Goal: Task Accomplishment & Management: Manage account settings

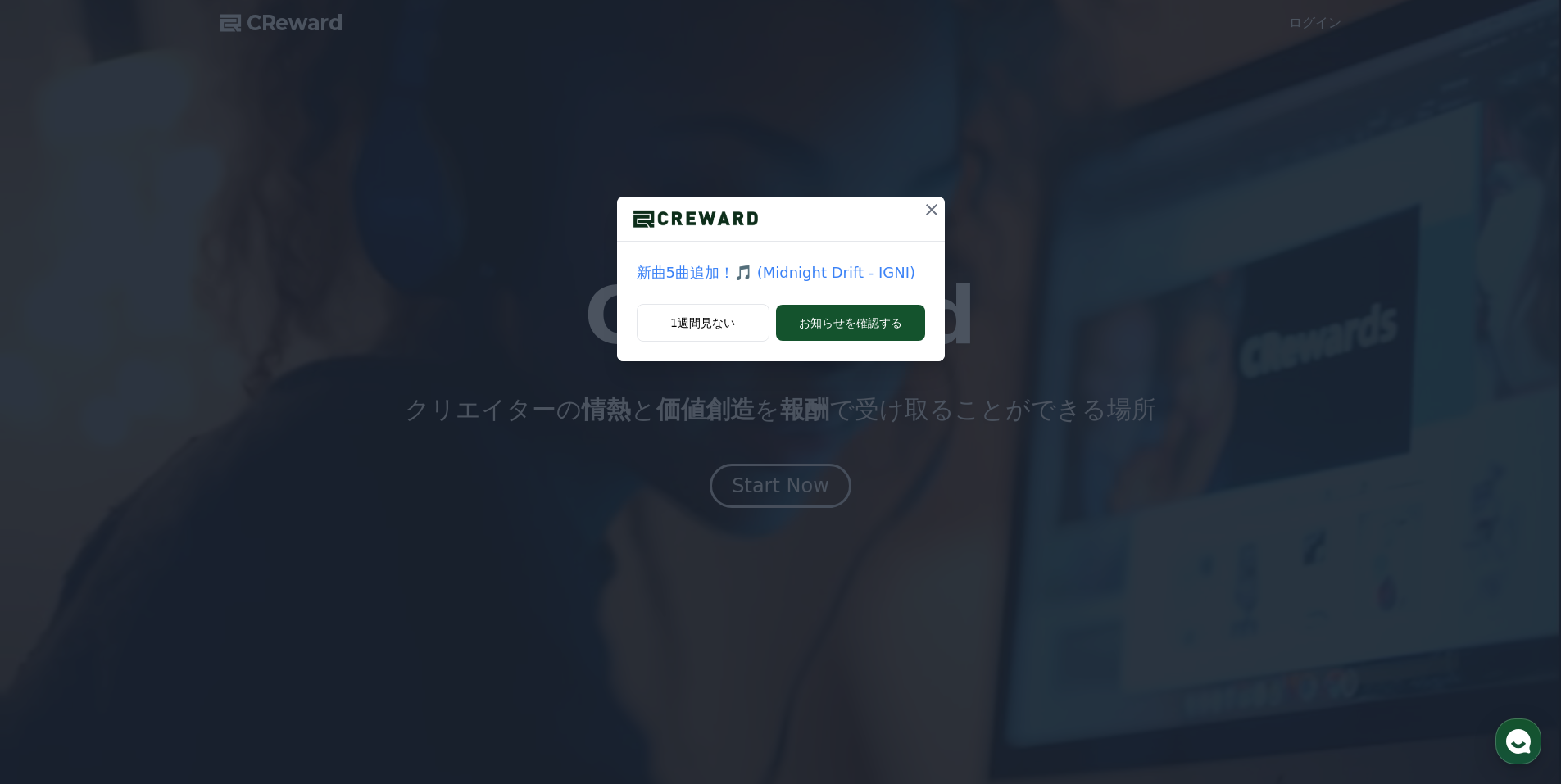
click at [932, 214] on icon at bounding box center [932, 209] width 19 height 19
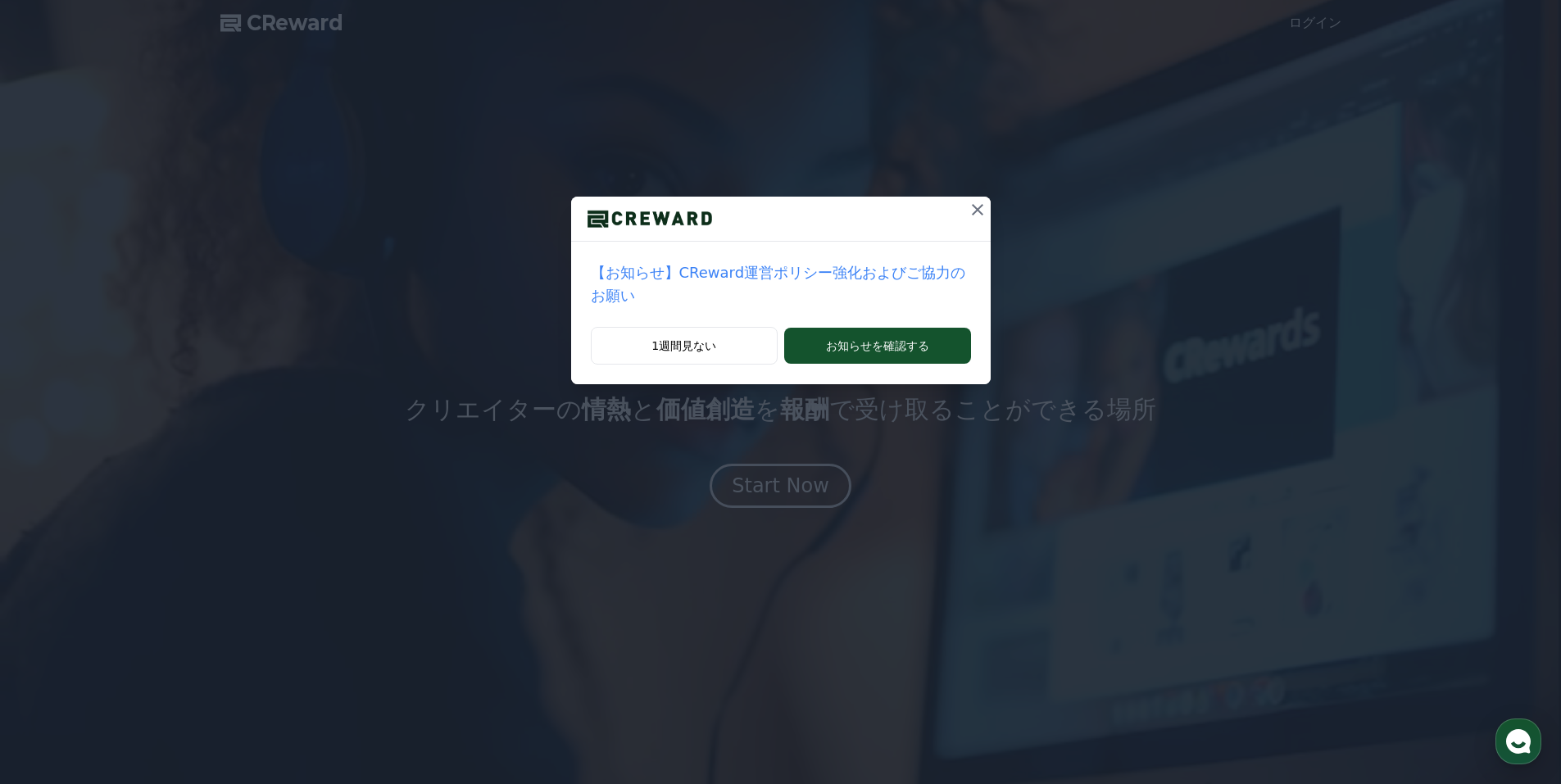
click at [968, 210] on icon at bounding box center [978, 209] width 19 height 19
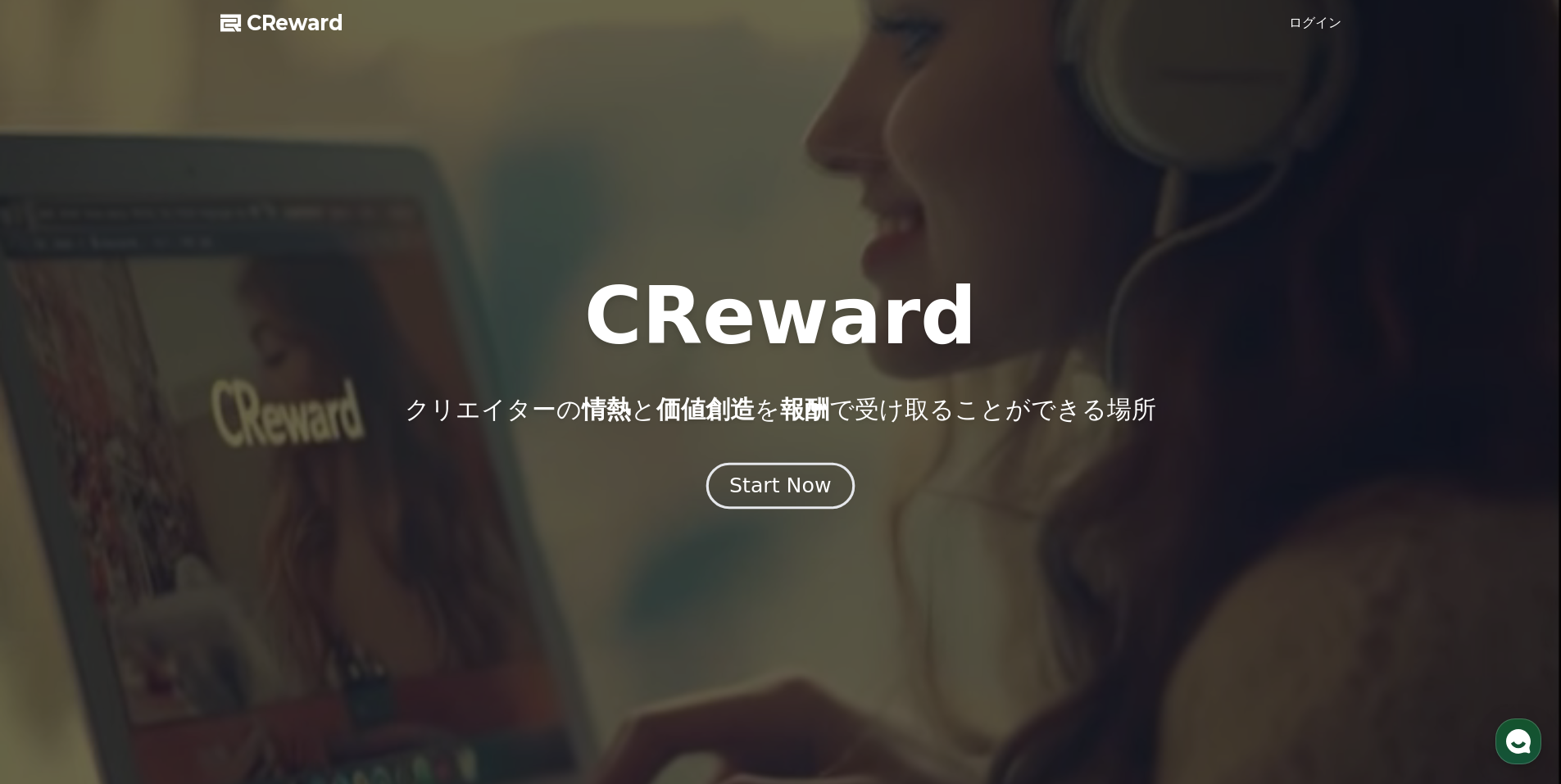
click at [786, 471] on button "Start Now" at bounding box center [781, 485] width 148 height 47
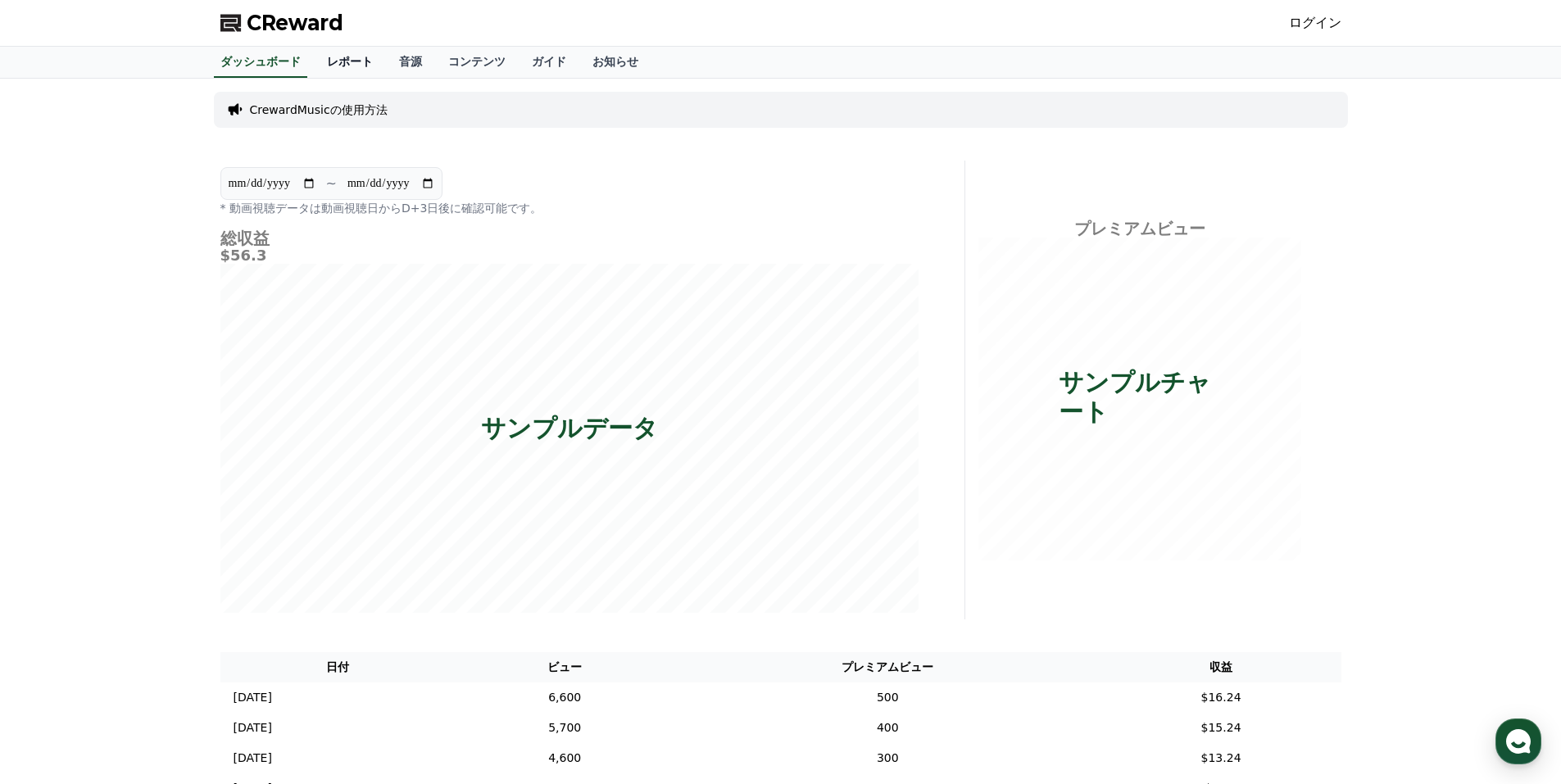
click at [316, 70] on link "レポート" at bounding box center [350, 62] width 72 height 31
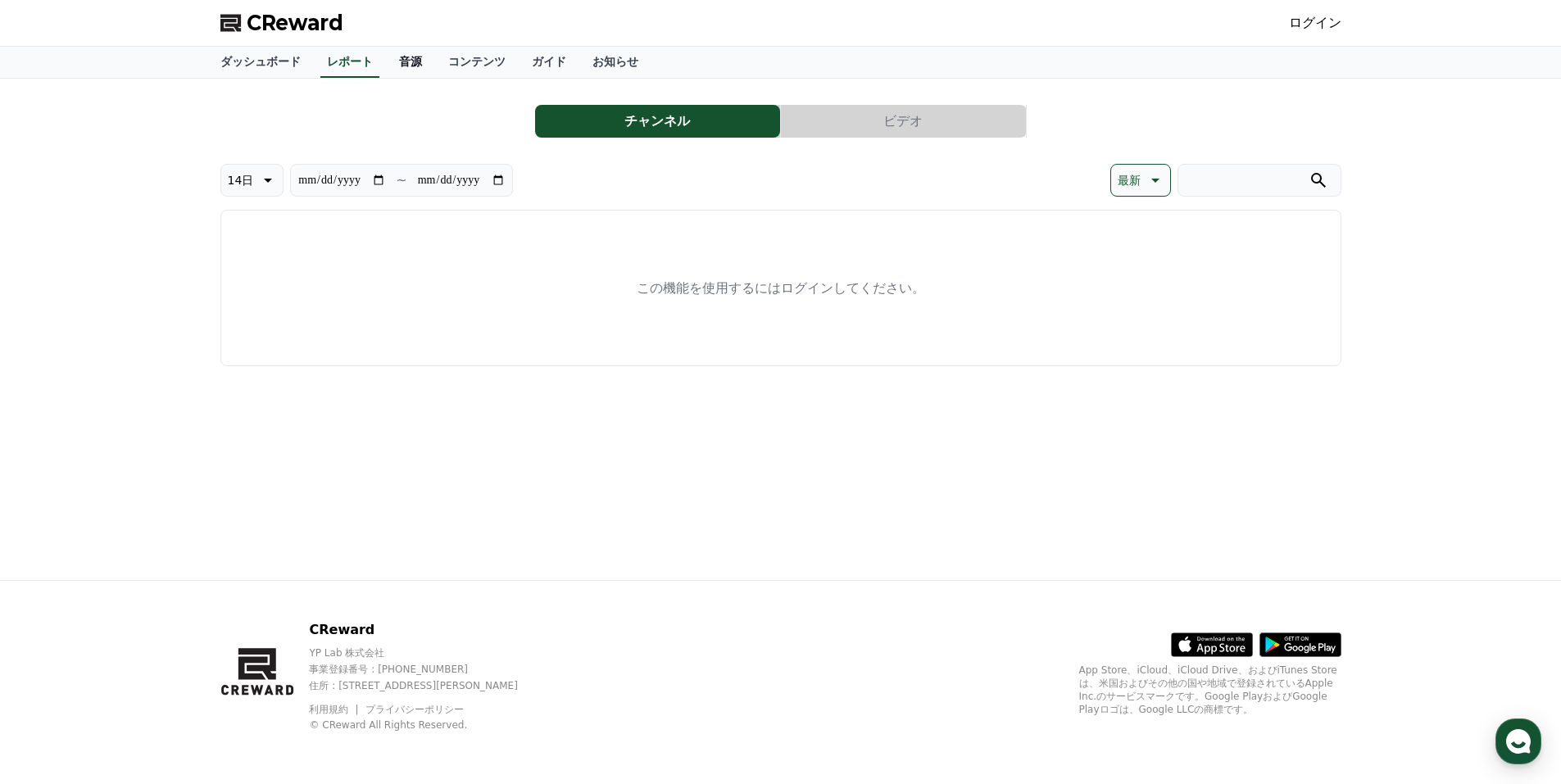
click at [386, 63] on link "音源" at bounding box center [411, 62] width 49 height 31
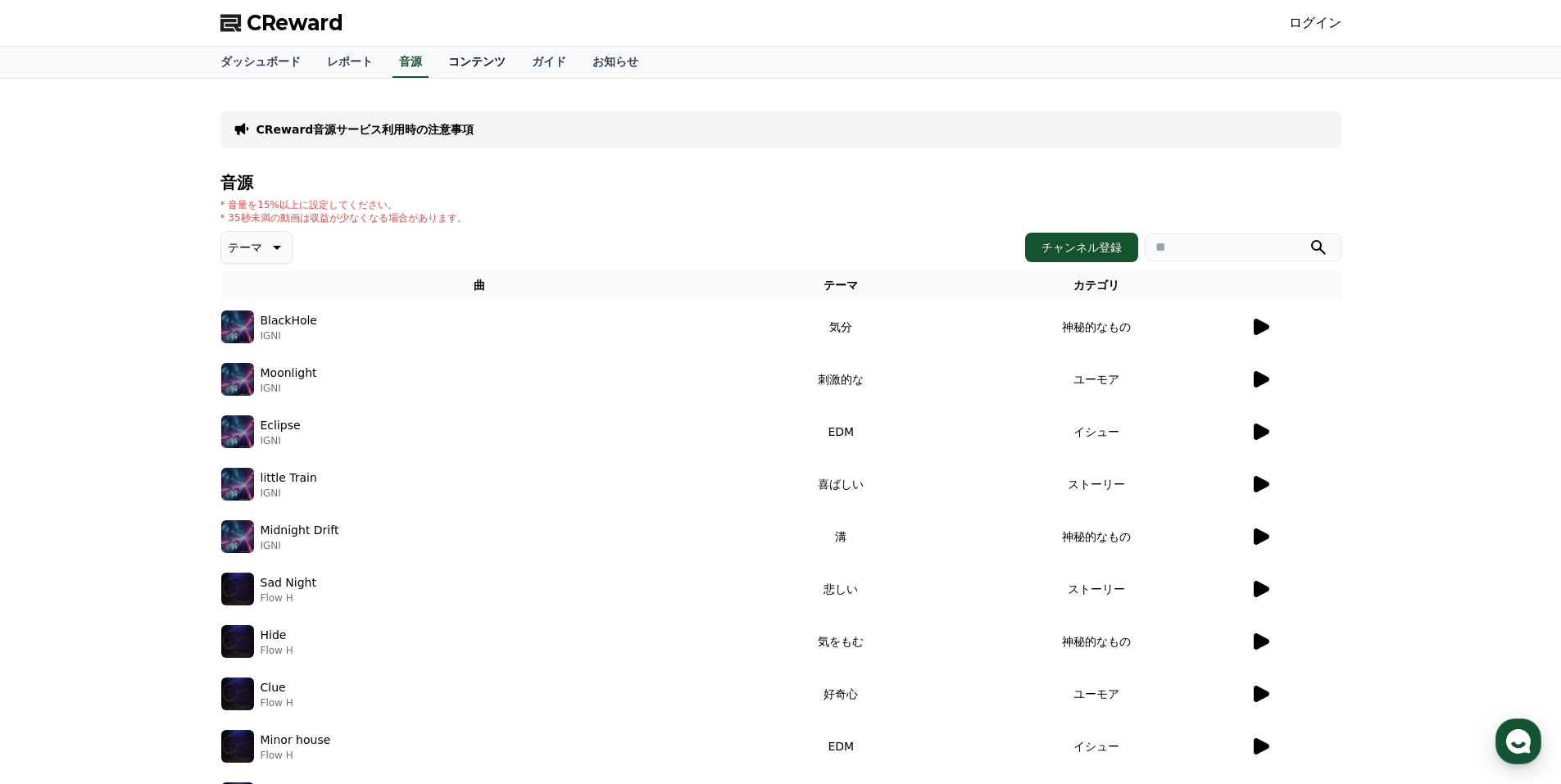
click at [451, 58] on link "コンテンツ" at bounding box center [477, 62] width 84 height 31
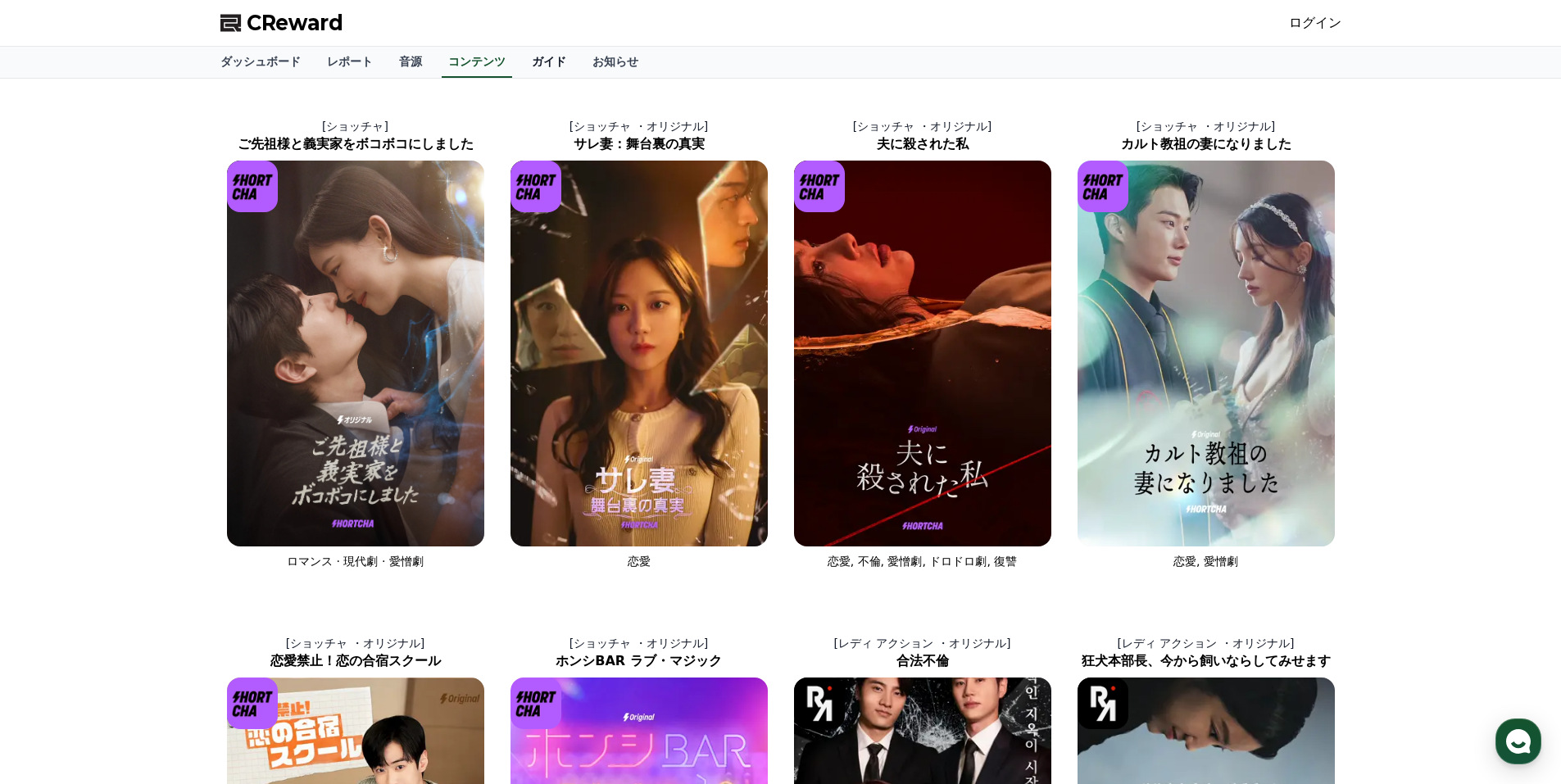
click at [519, 55] on link "ガイド" at bounding box center [549, 62] width 61 height 31
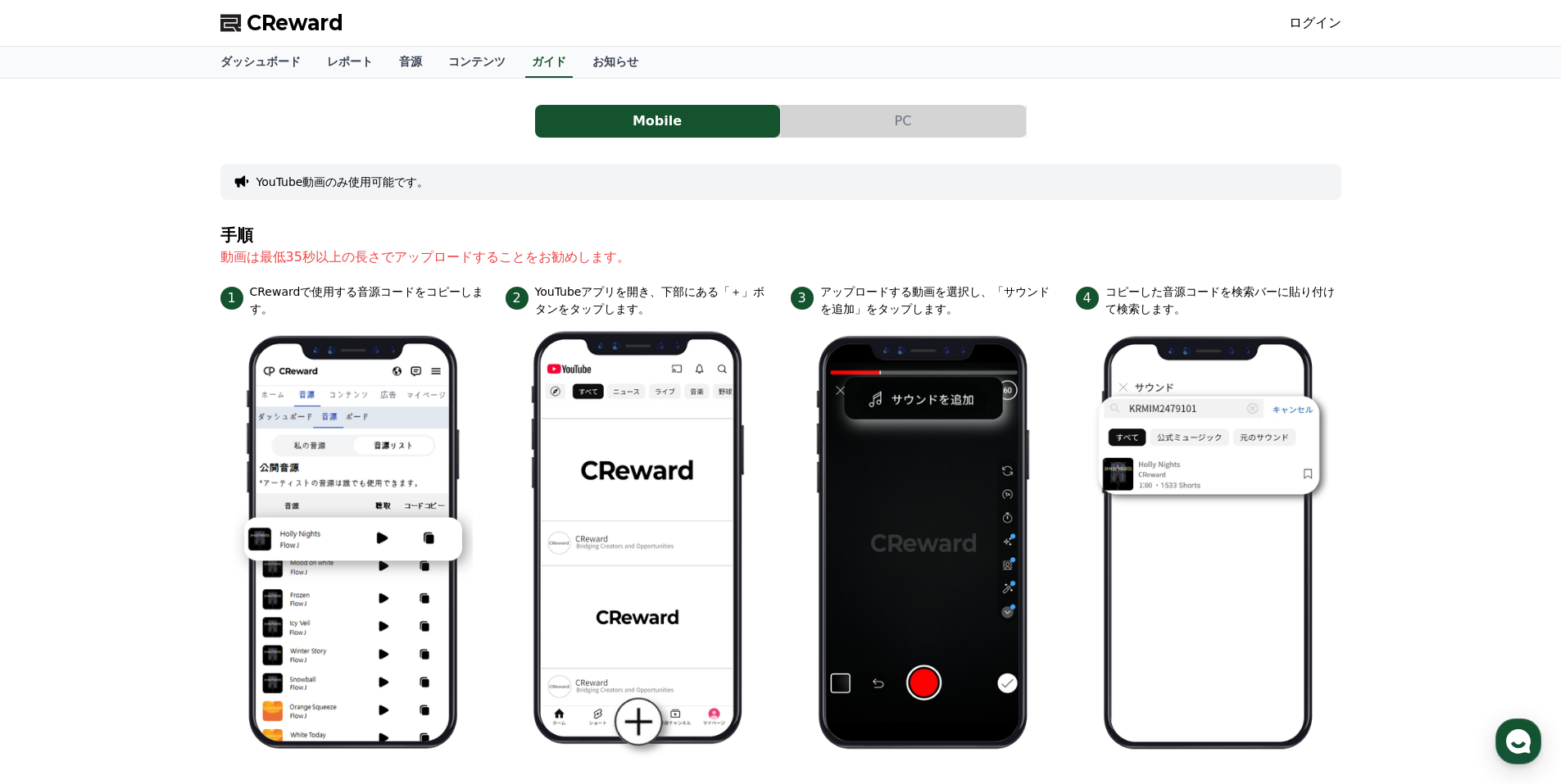
click at [884, 119] on button "PC" at bounding box center [903, 121] width 245 height 33
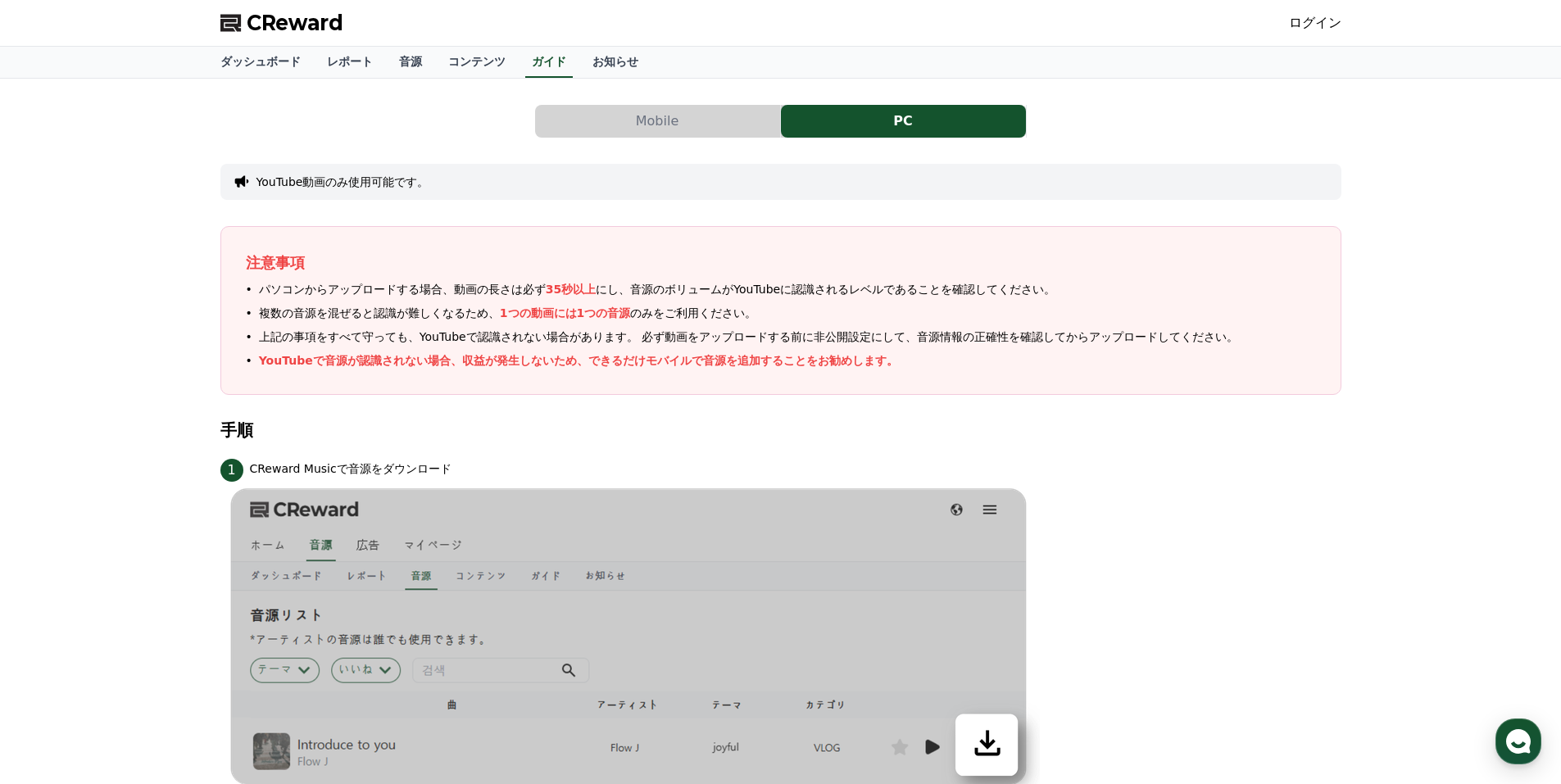
click at [652, 129] on button "Mobile" at bounding box center [657, 121] width 245 height 33
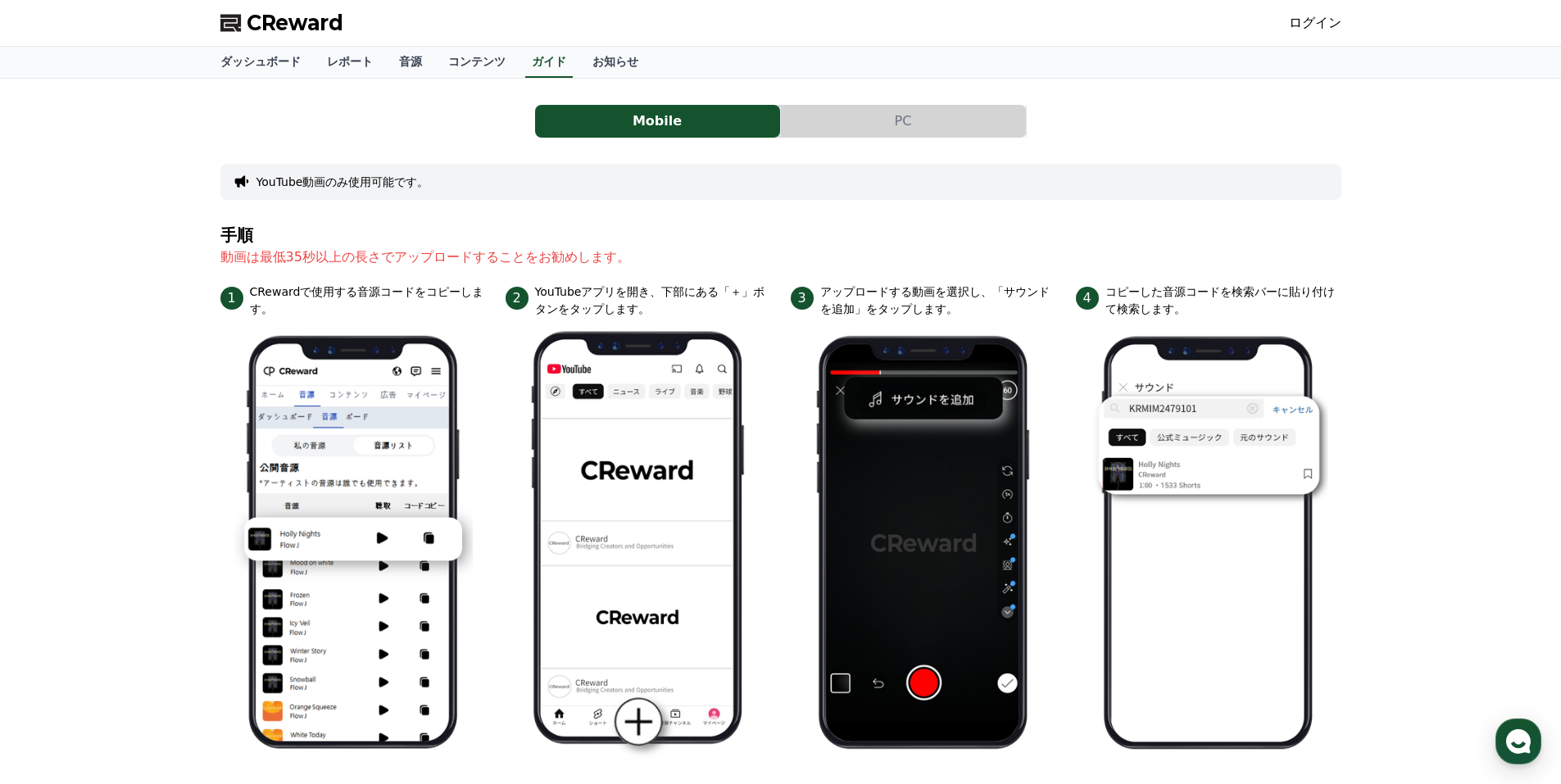
click at [1317, 19] on link "ログイン" at bounding box center [1315, 23] width 52 height 19
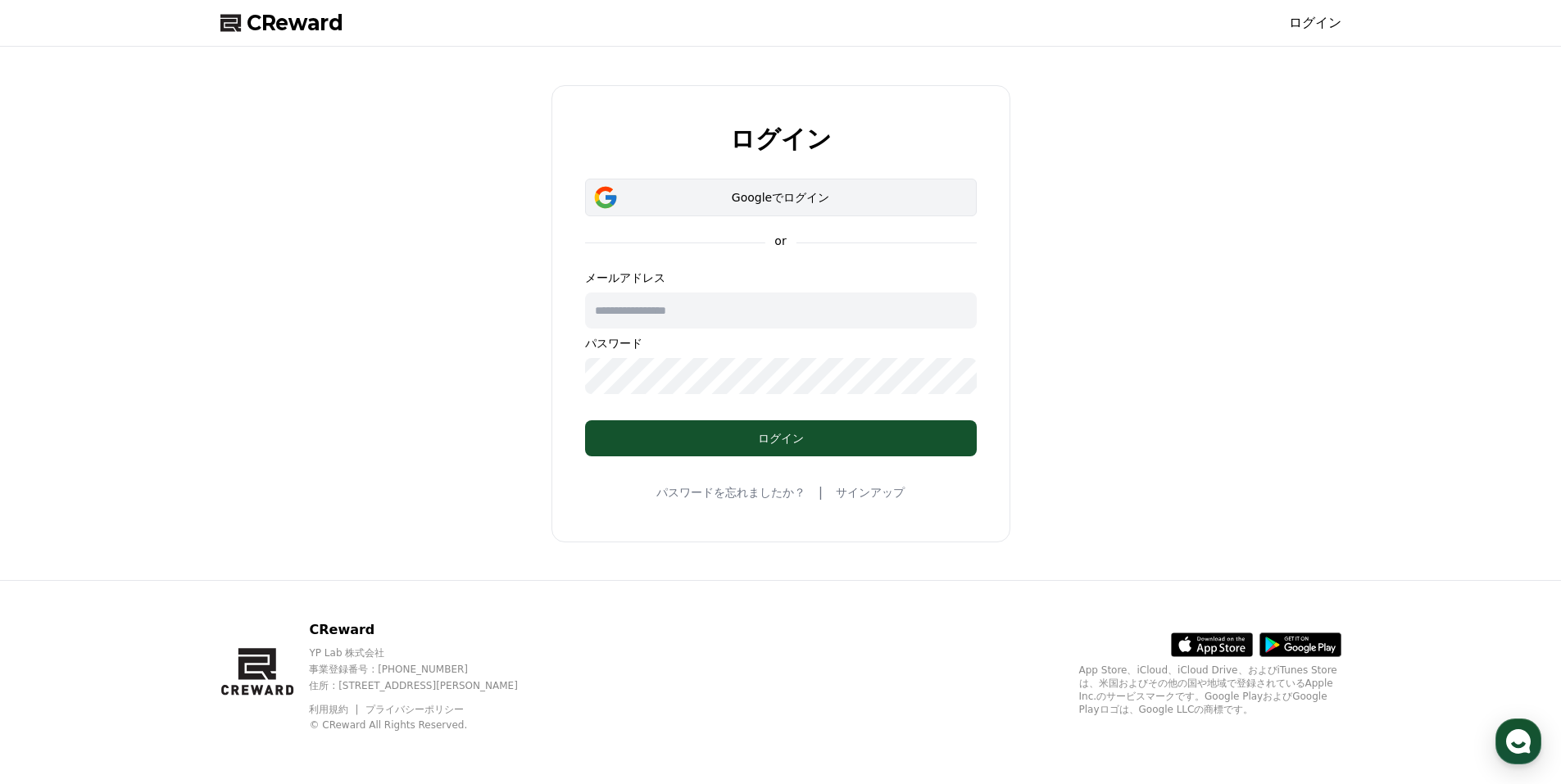
click at [863, 205] on div "Googleでログイン" at bounding box center [781, 197] width 345 height 17
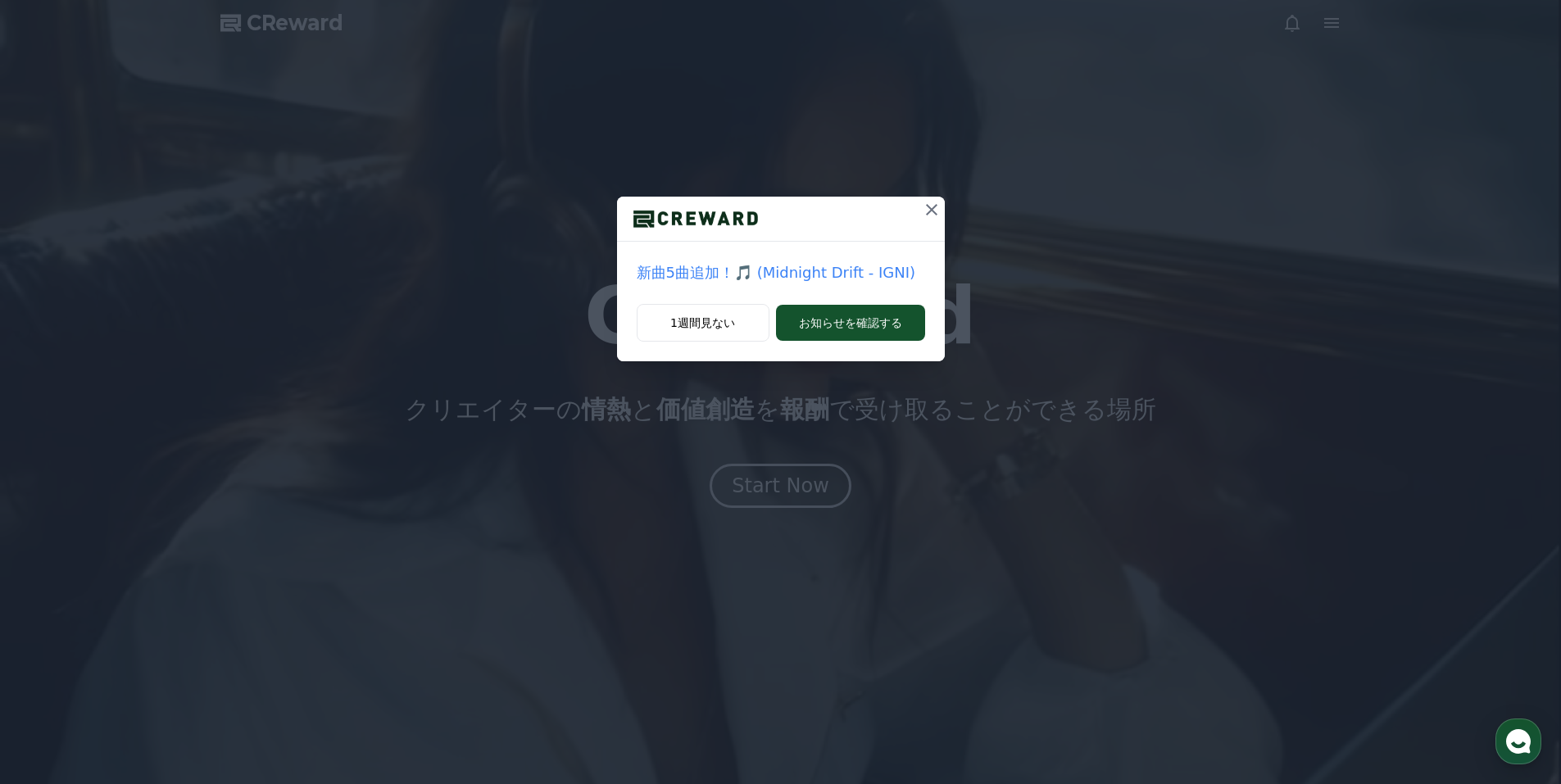
click at [928, 213] on icon at bounding box center [931, 209] width 11 height 11
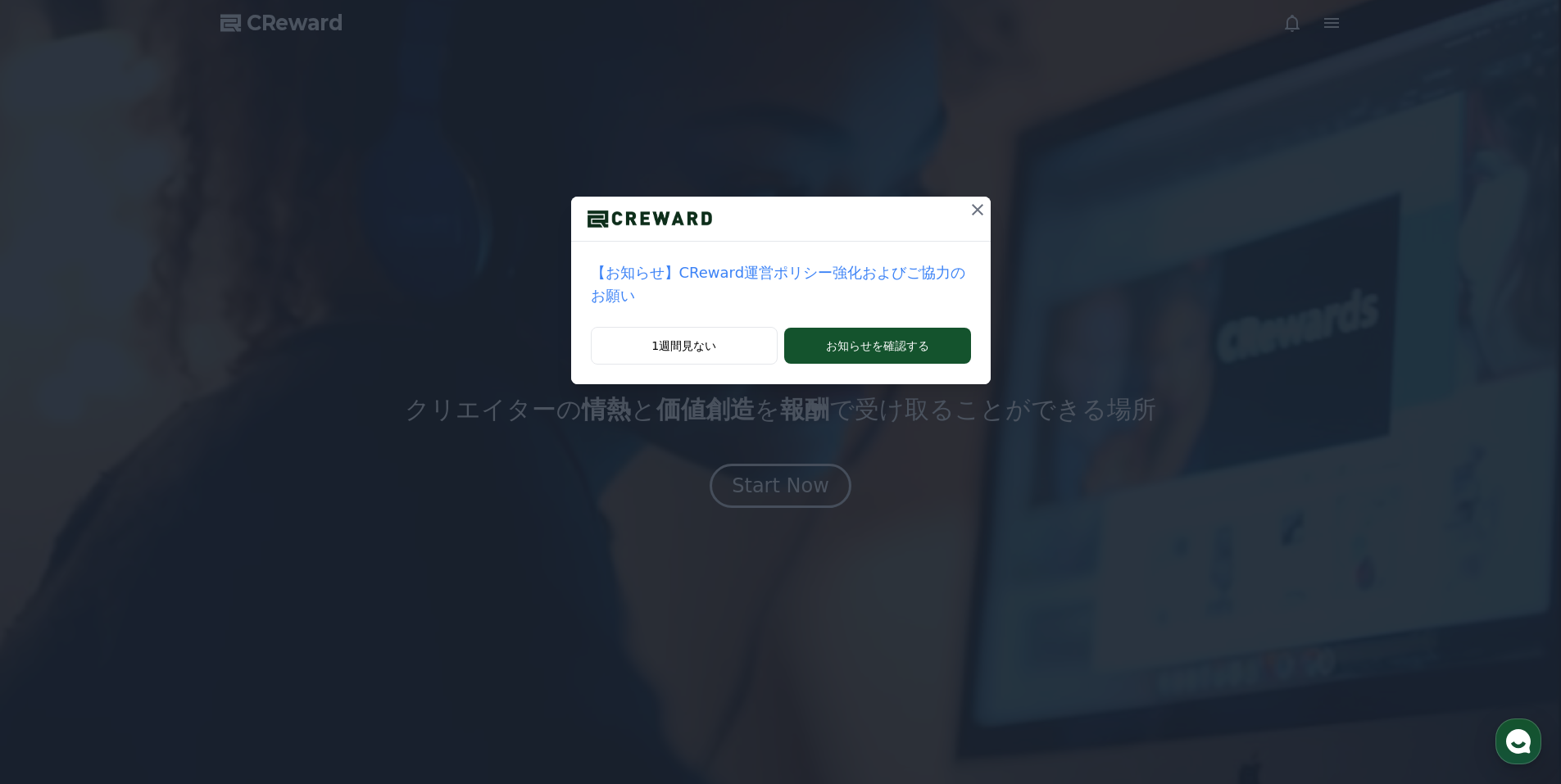
click at [972, 209] on icon at bounding box center [977, 209] width 11 height 11
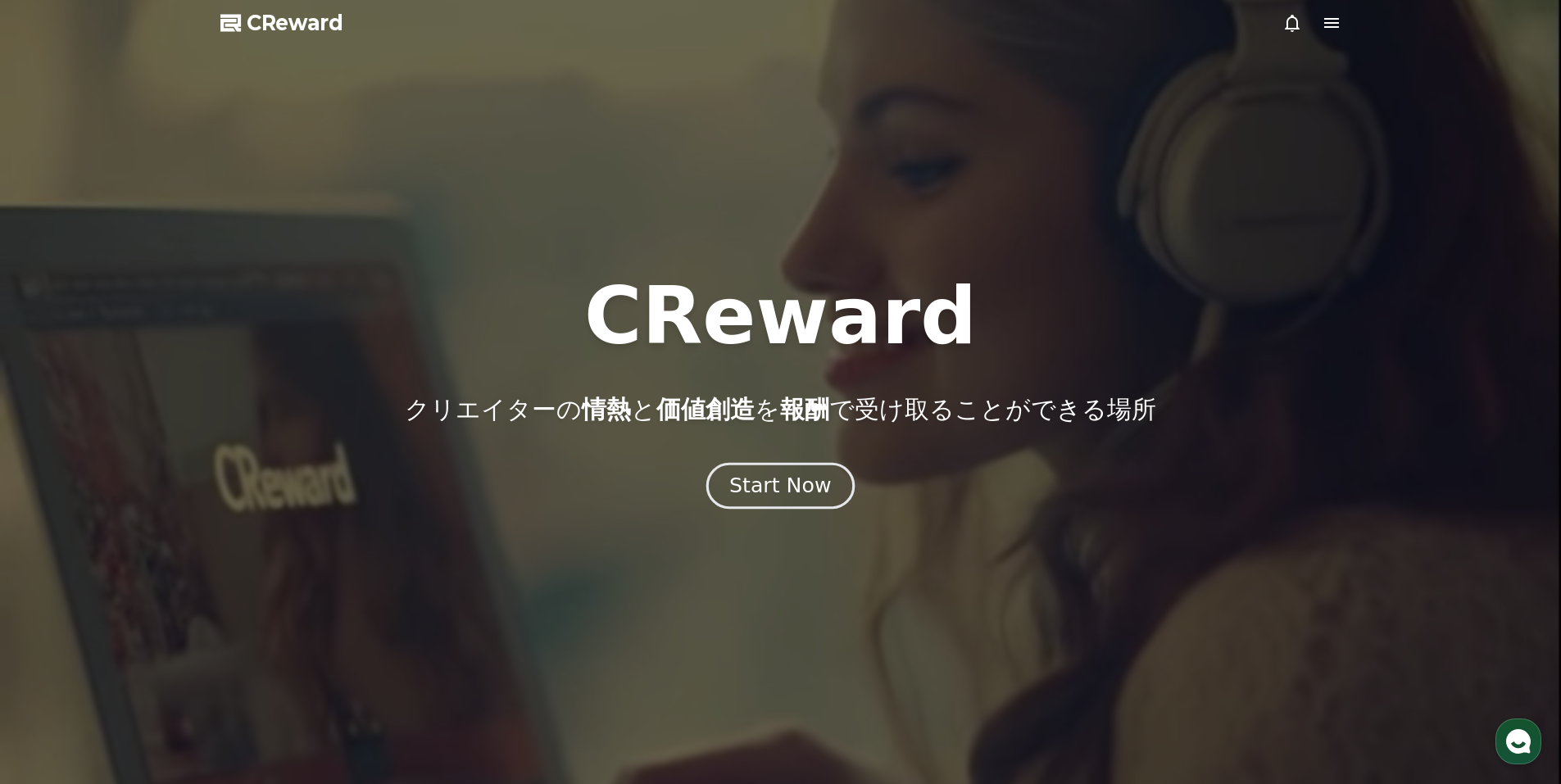
click at [805, 495] on div "Start Now" at bounding box center [780, 486] width 102 height 28
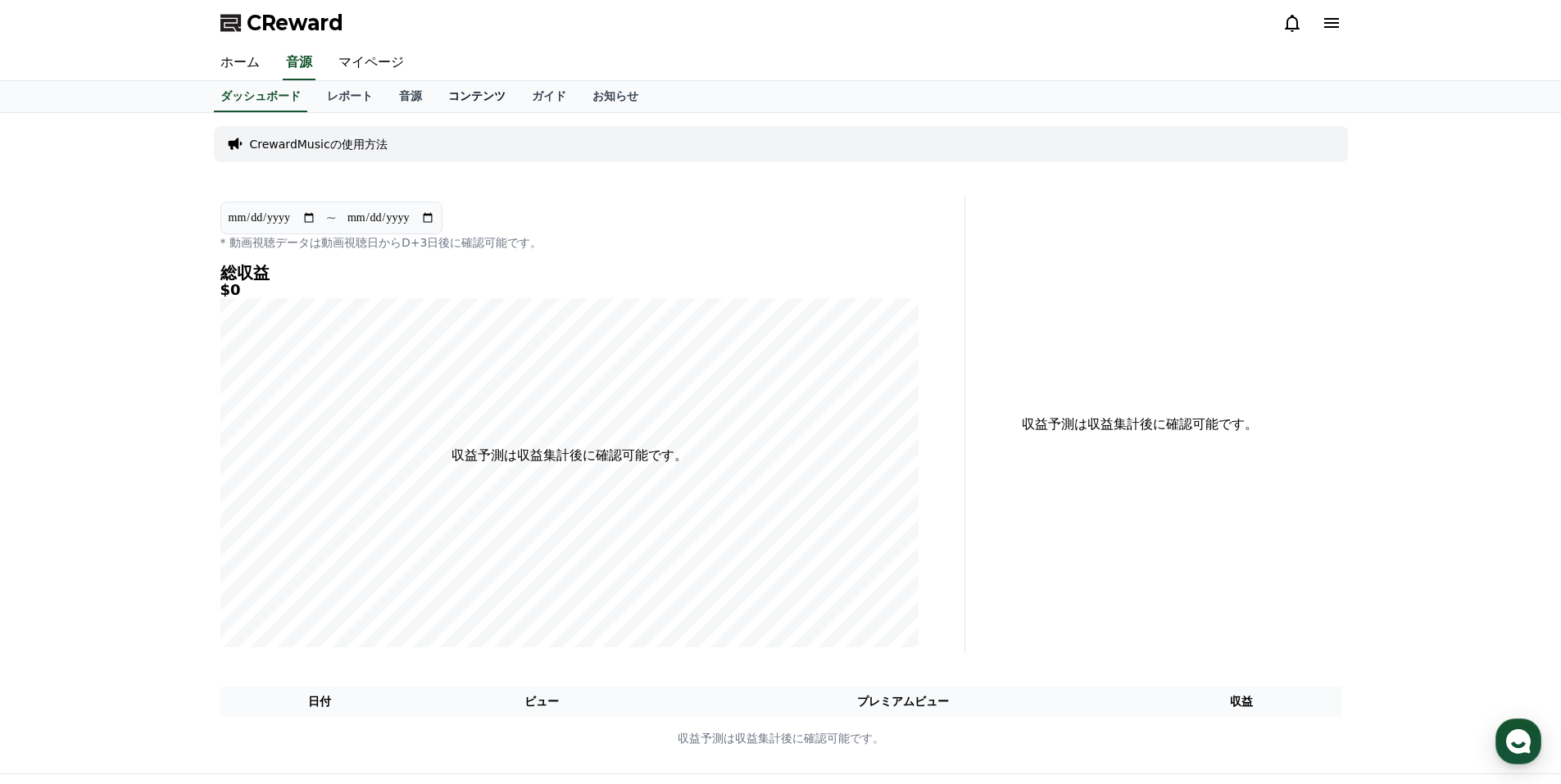
click at [438, 94] on link "コンテンツ" at bounding box center [477, 96] width 84 height 31
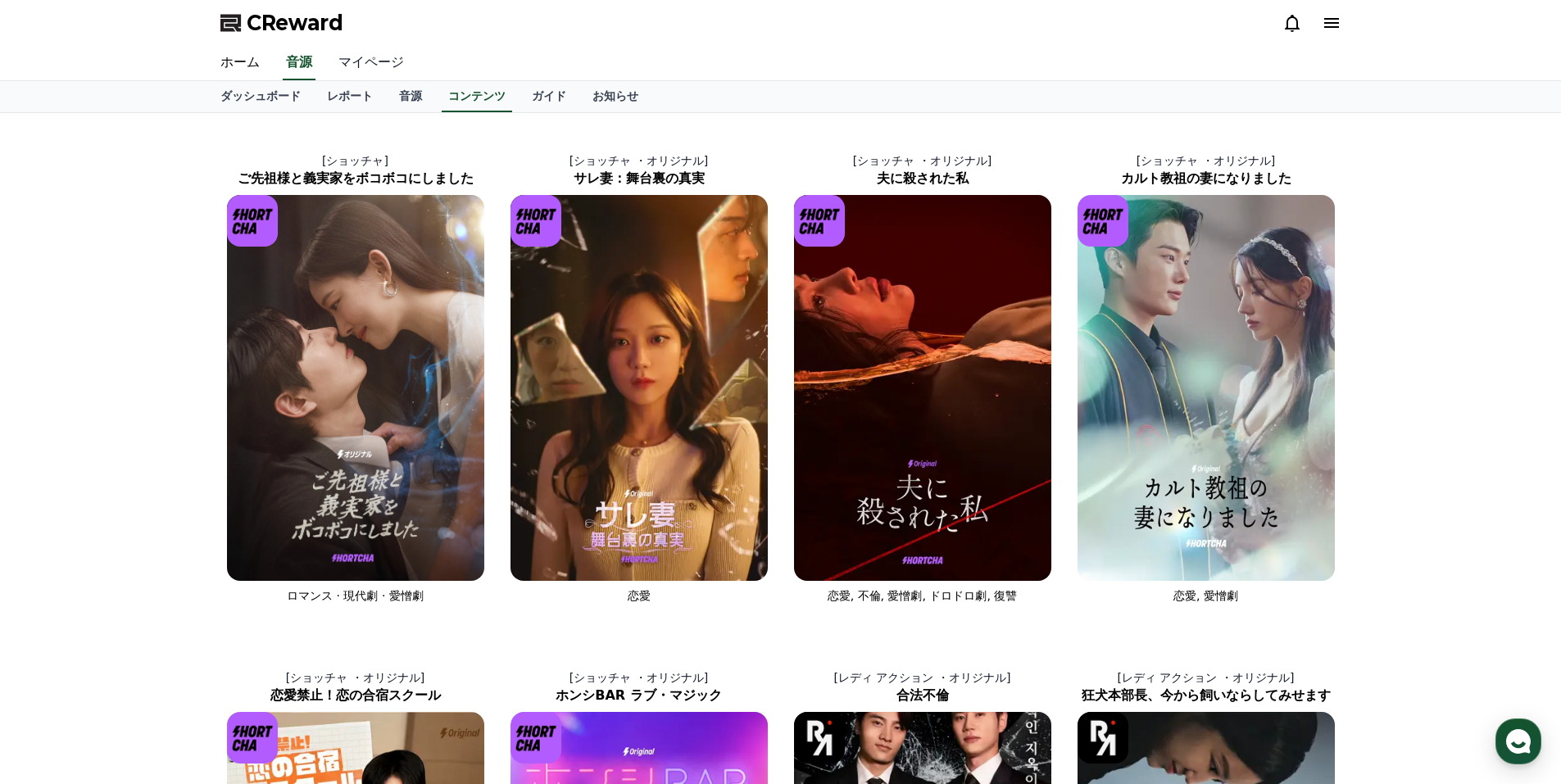
click at [354, 55] on link "マイページ" at bounding box center [371, 63] width 92 height 34
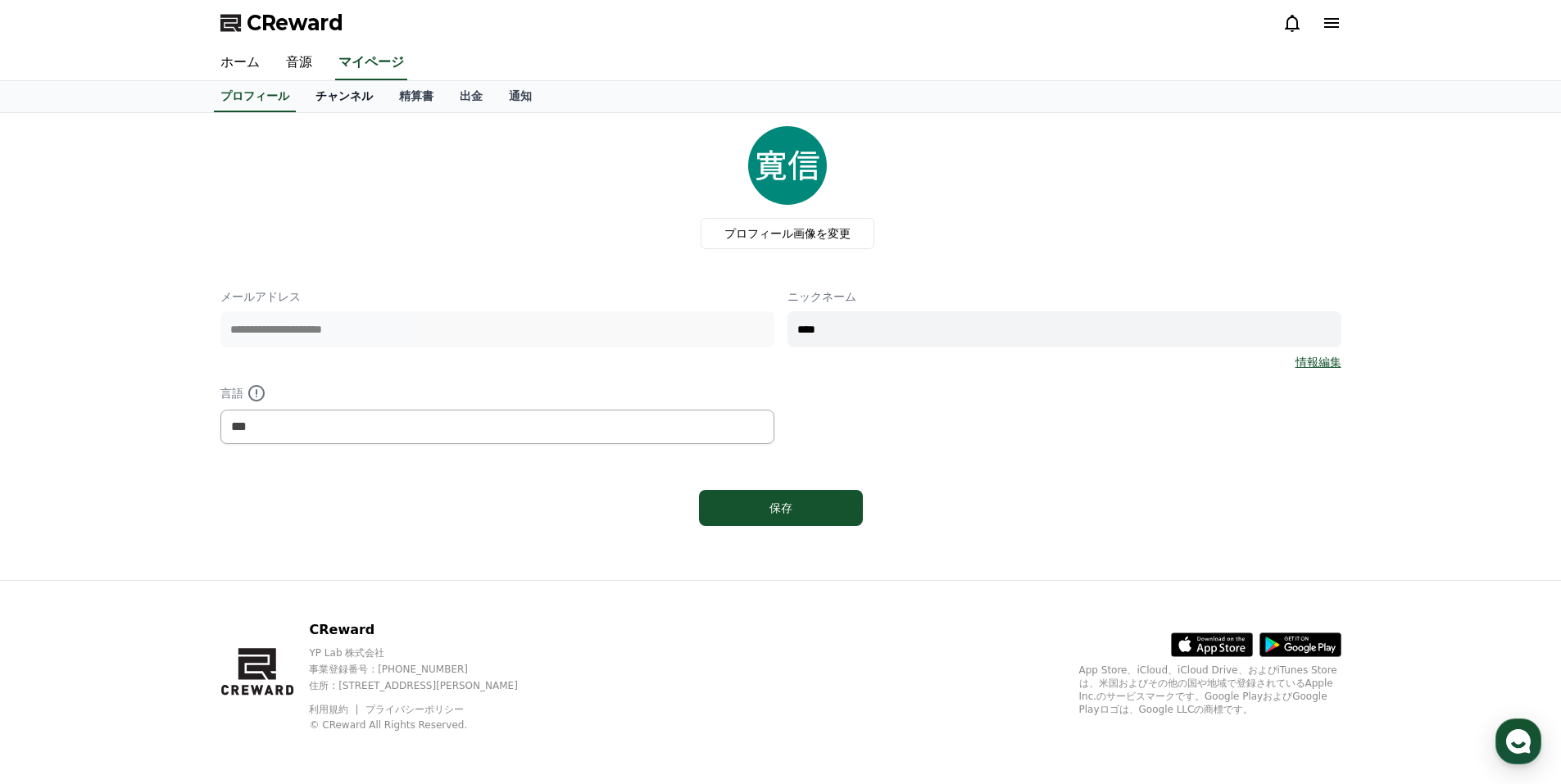
click at [323, 89] on link "チャンネル" at bounding box center [344, 96] width 84 height 31
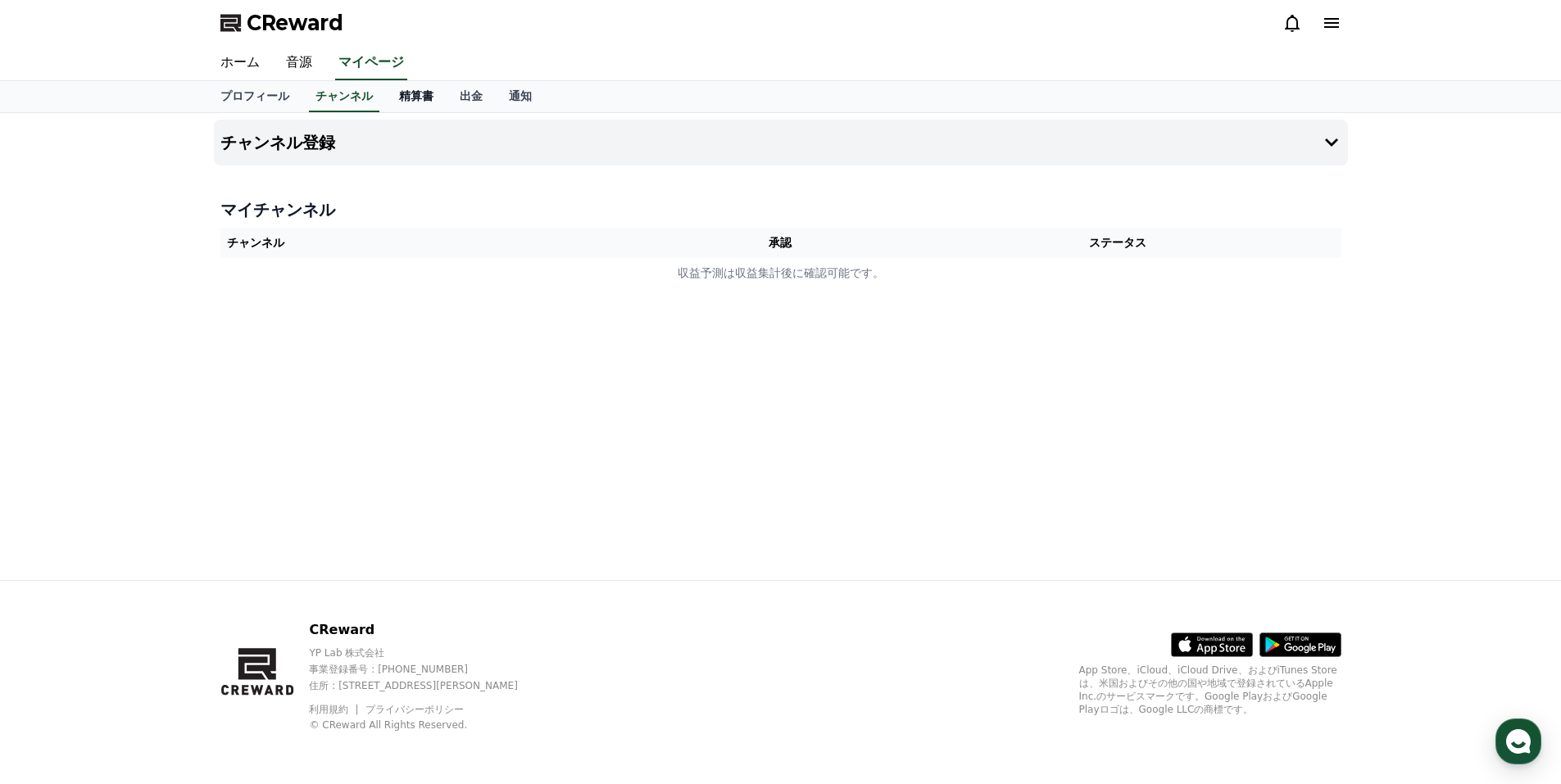
click at [386, 91] on link "精算書" at bounding box center [416, 96] width 61 height 31
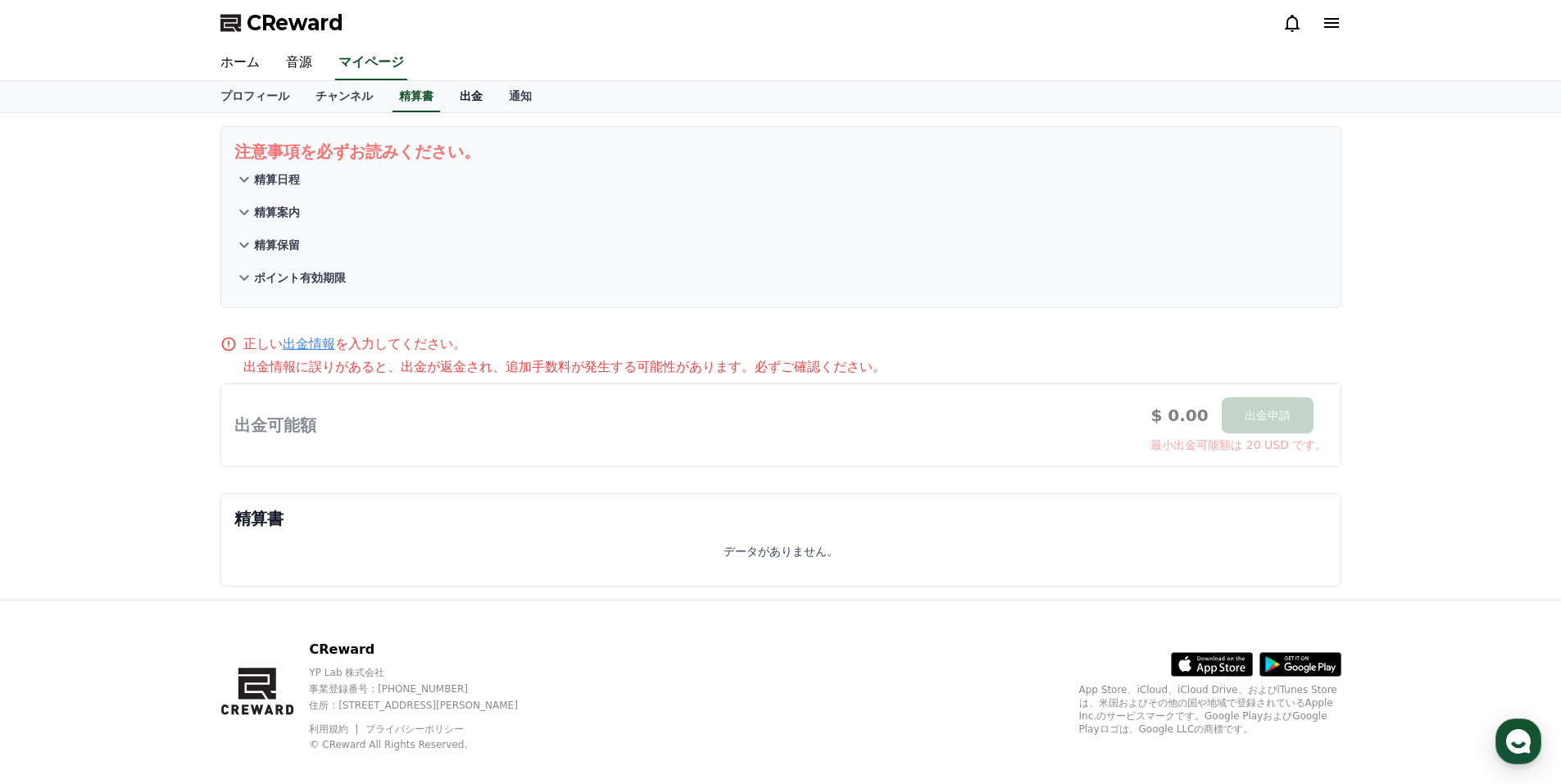
click at [447, 90] on link "出金" at bounding box center [472, 96] width 49 height 31
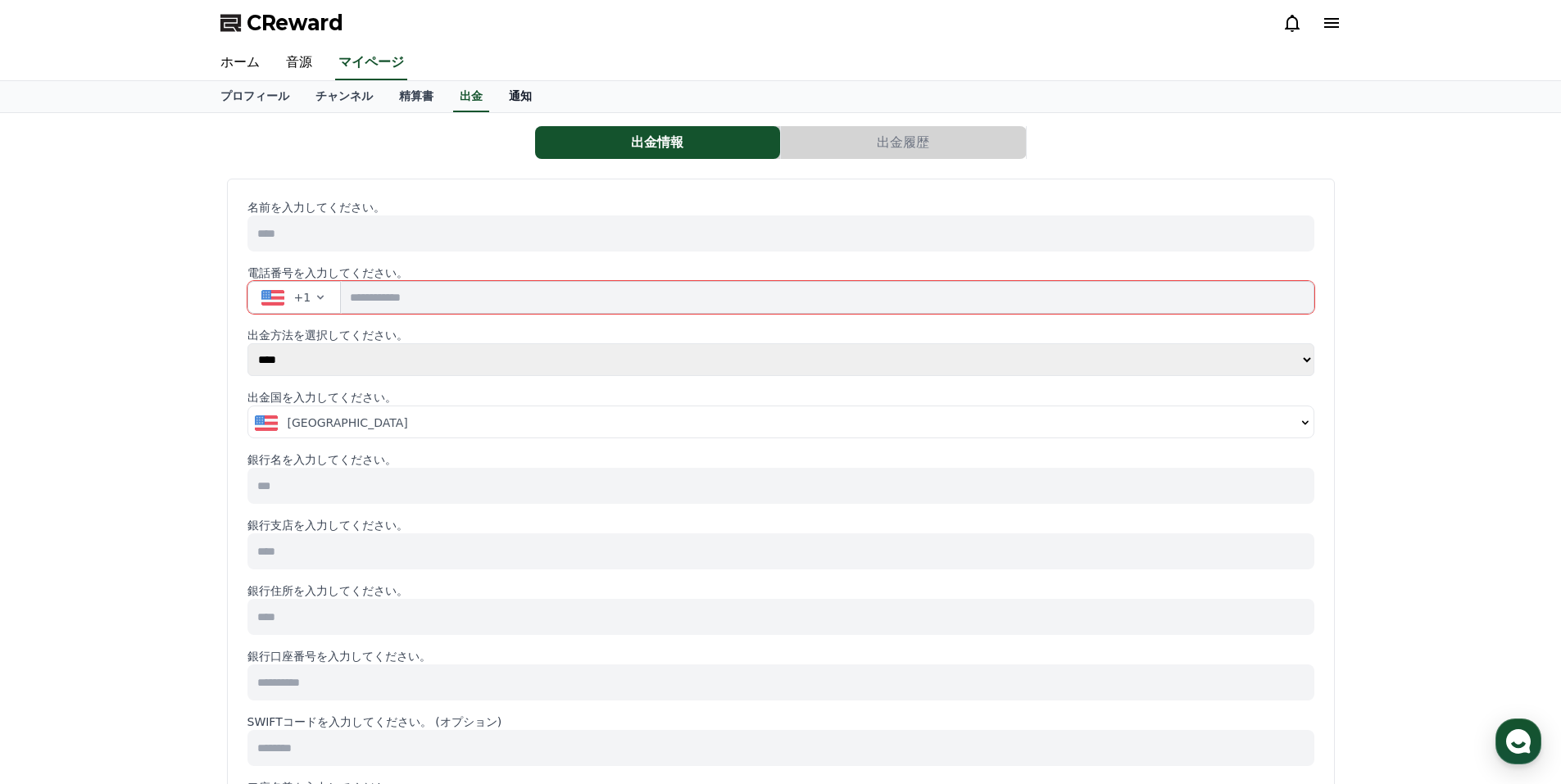
click at [496, 85] on link "通知" at bounding box center [520, 96] width 49 height 31
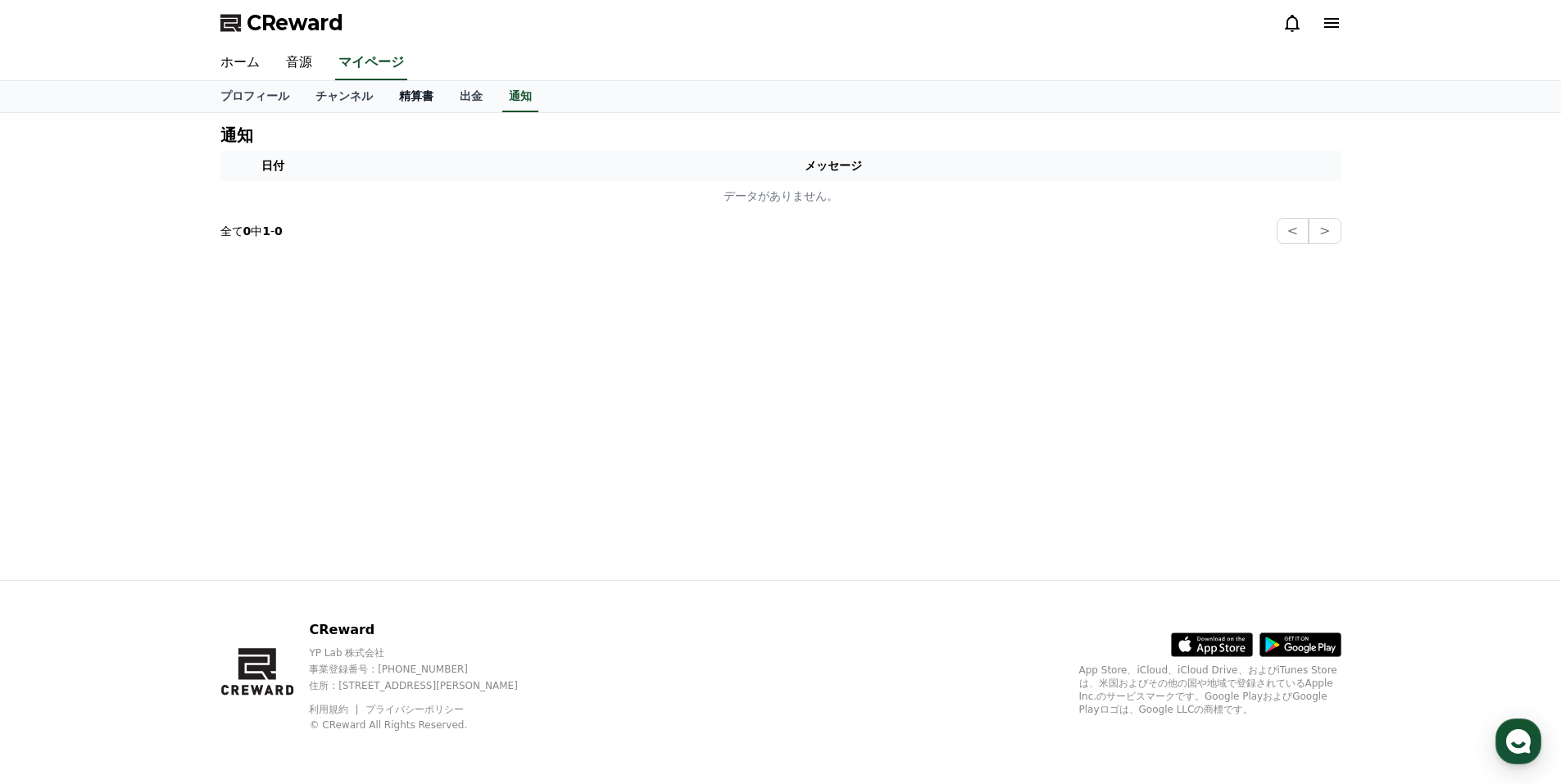
click at [386, 94] on link "精算書" at bounding box center [416, 96] width 61 height 31
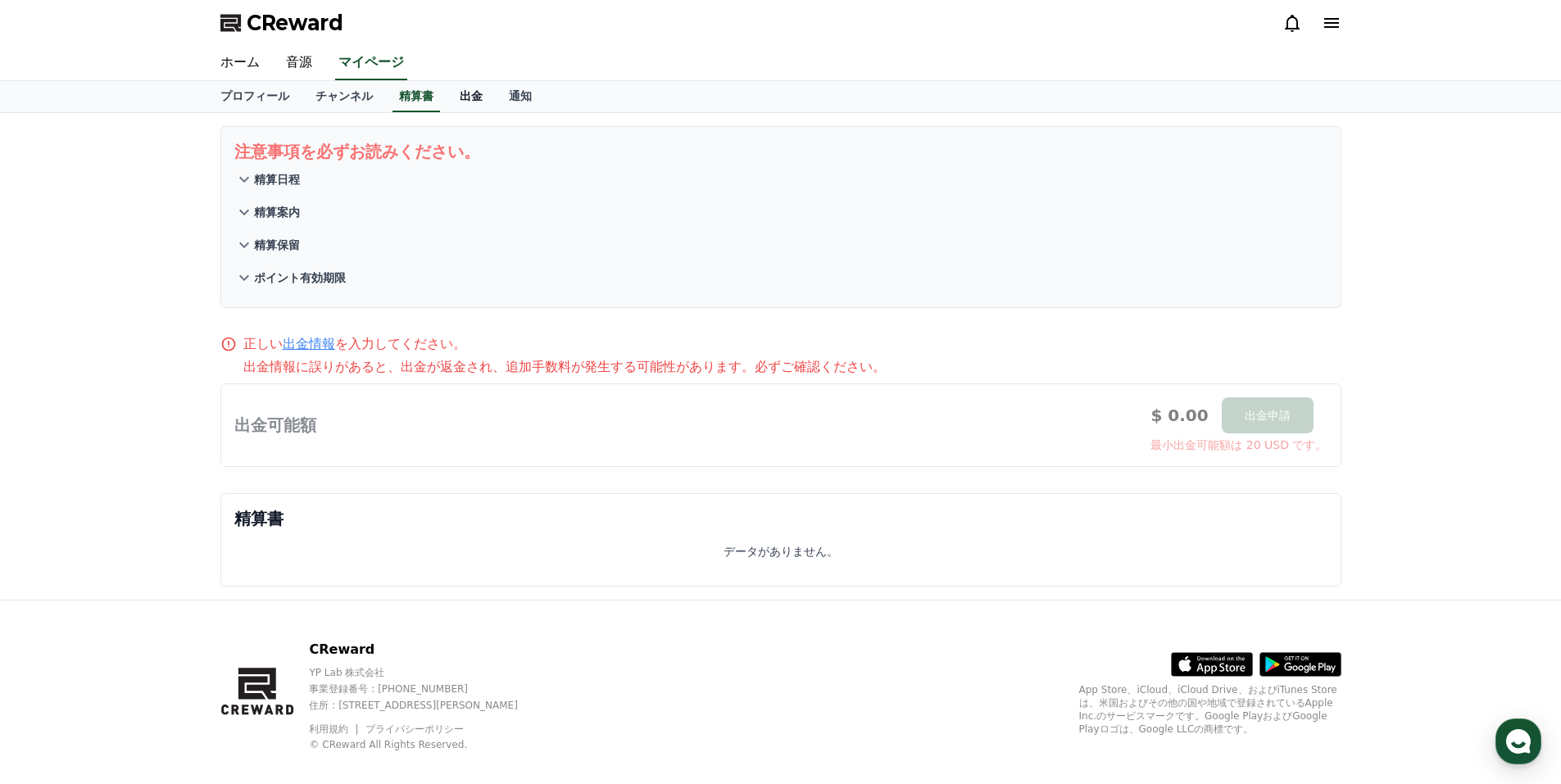
click at [447, 91] on link "出金" at bounding box center [472, 96] width 49 height 31
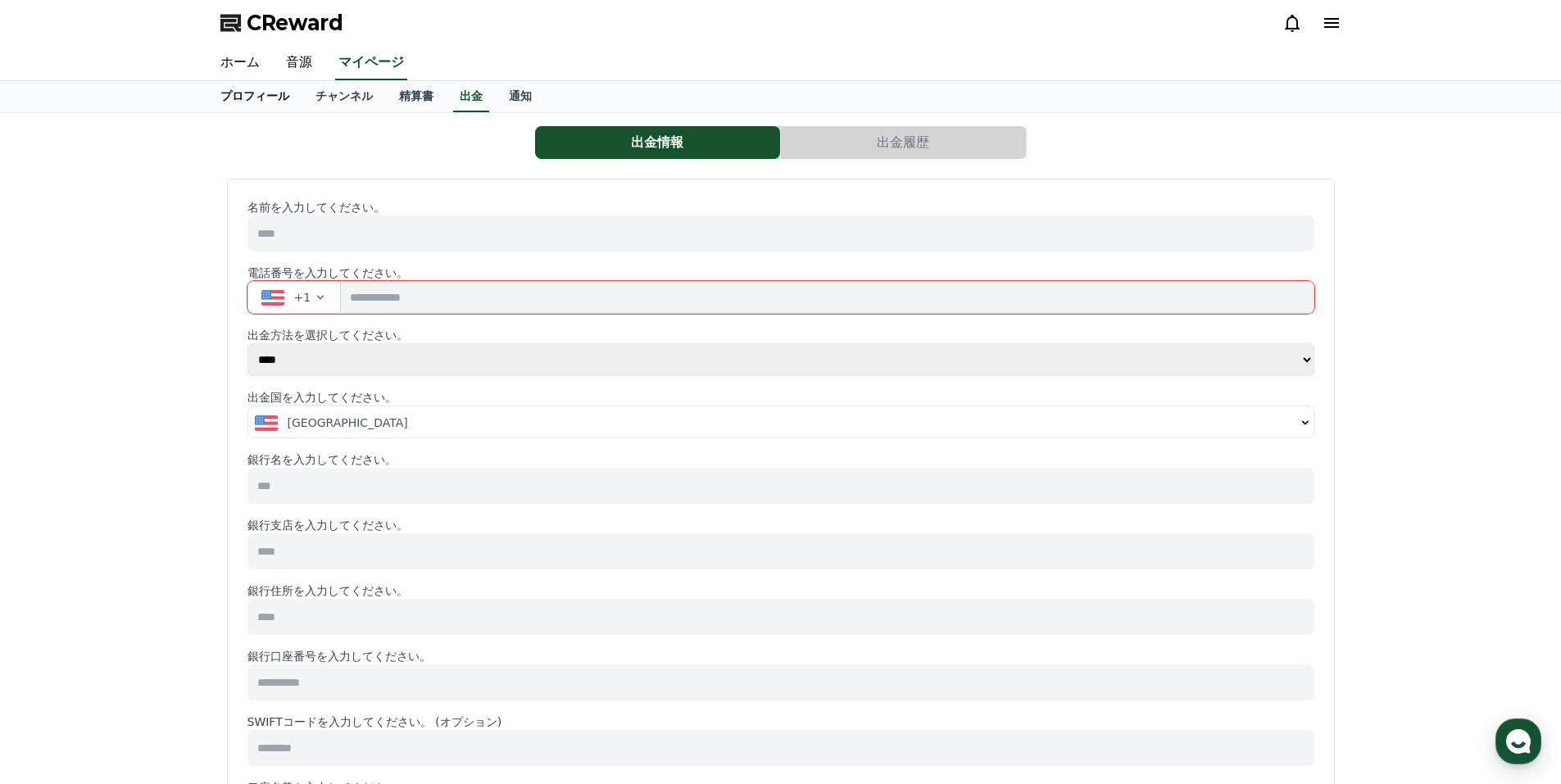
click at [246, 91] on link "プロフィール" at bounding box center [255, 96] width 95 height 31
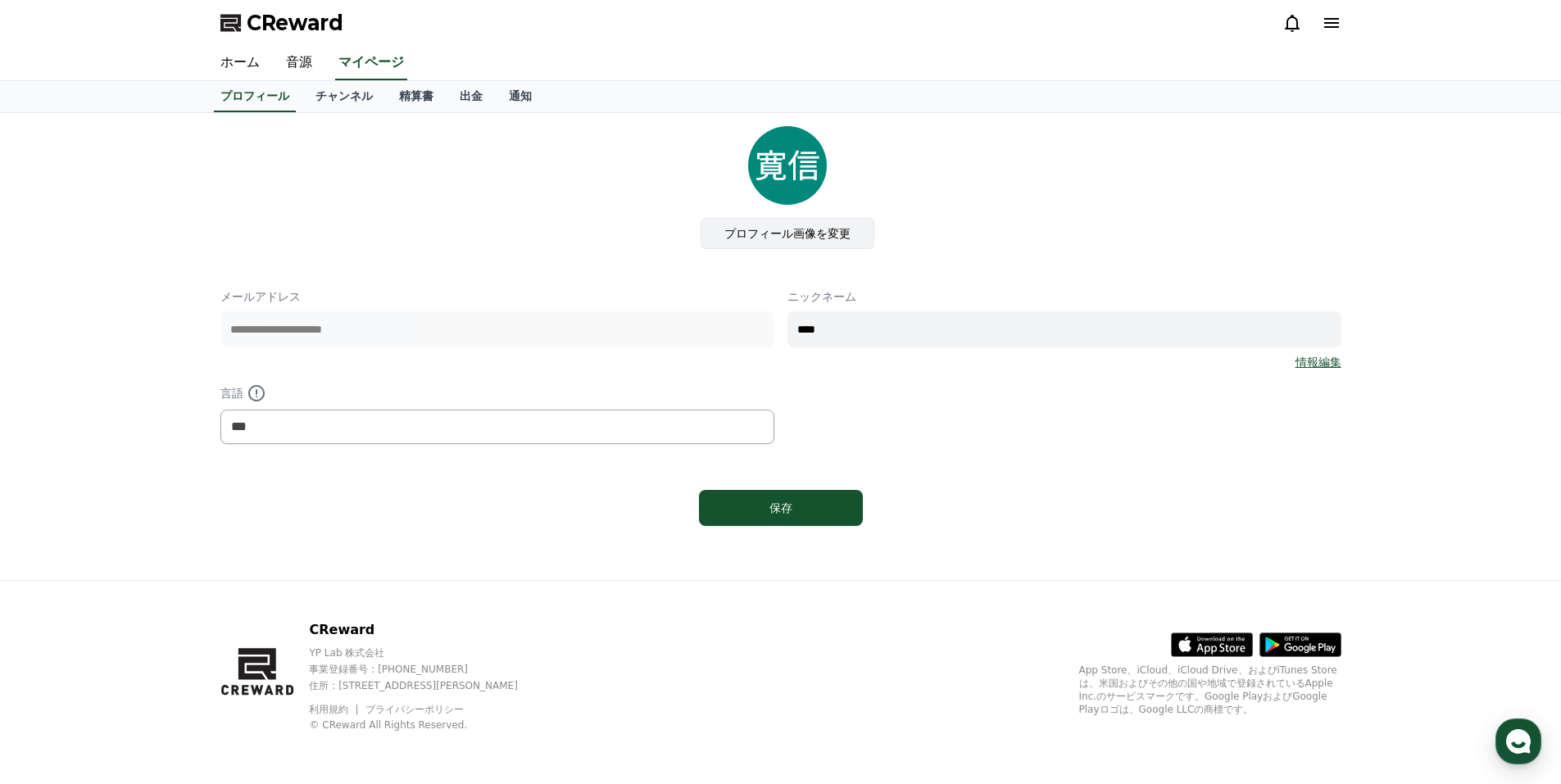
click at [777, 230] on label "プロフィール画像を変更" at bounding box center [787, 233] width 174 height 31
click at [0, 0] on input "プロフィール画像を変更" at bounding box center [0, 0] width 0 height 0
click at [865, 332] on input "****" at bounding box center [1065, 329] width 554 height 36
type input "*"
click at [817, 506] on div "保存" at bounding box center [780, 508] width 98 height 17
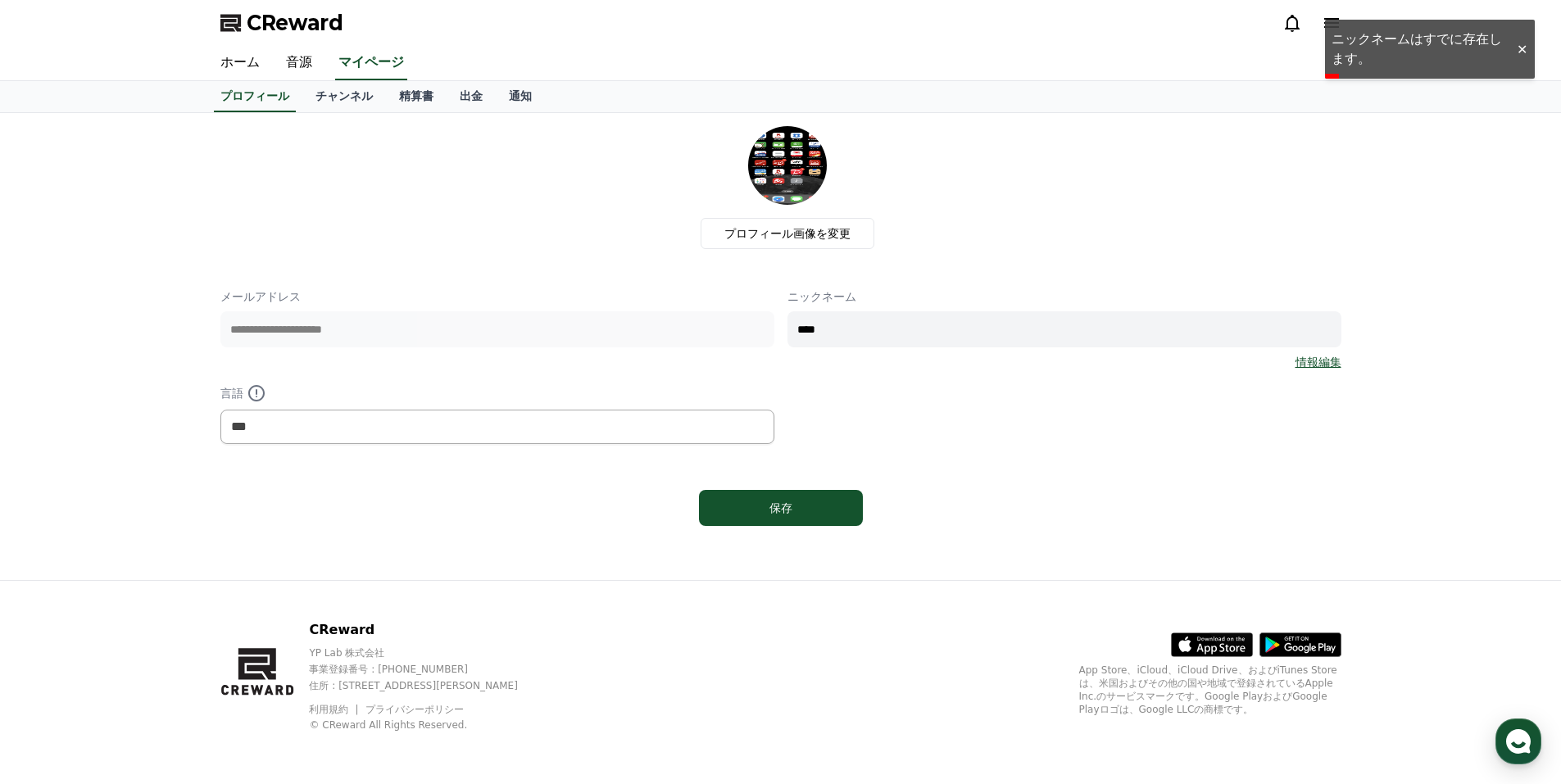
click at [837, 328] on input "****" at bounding box center [1065, 329] width 554 height 36
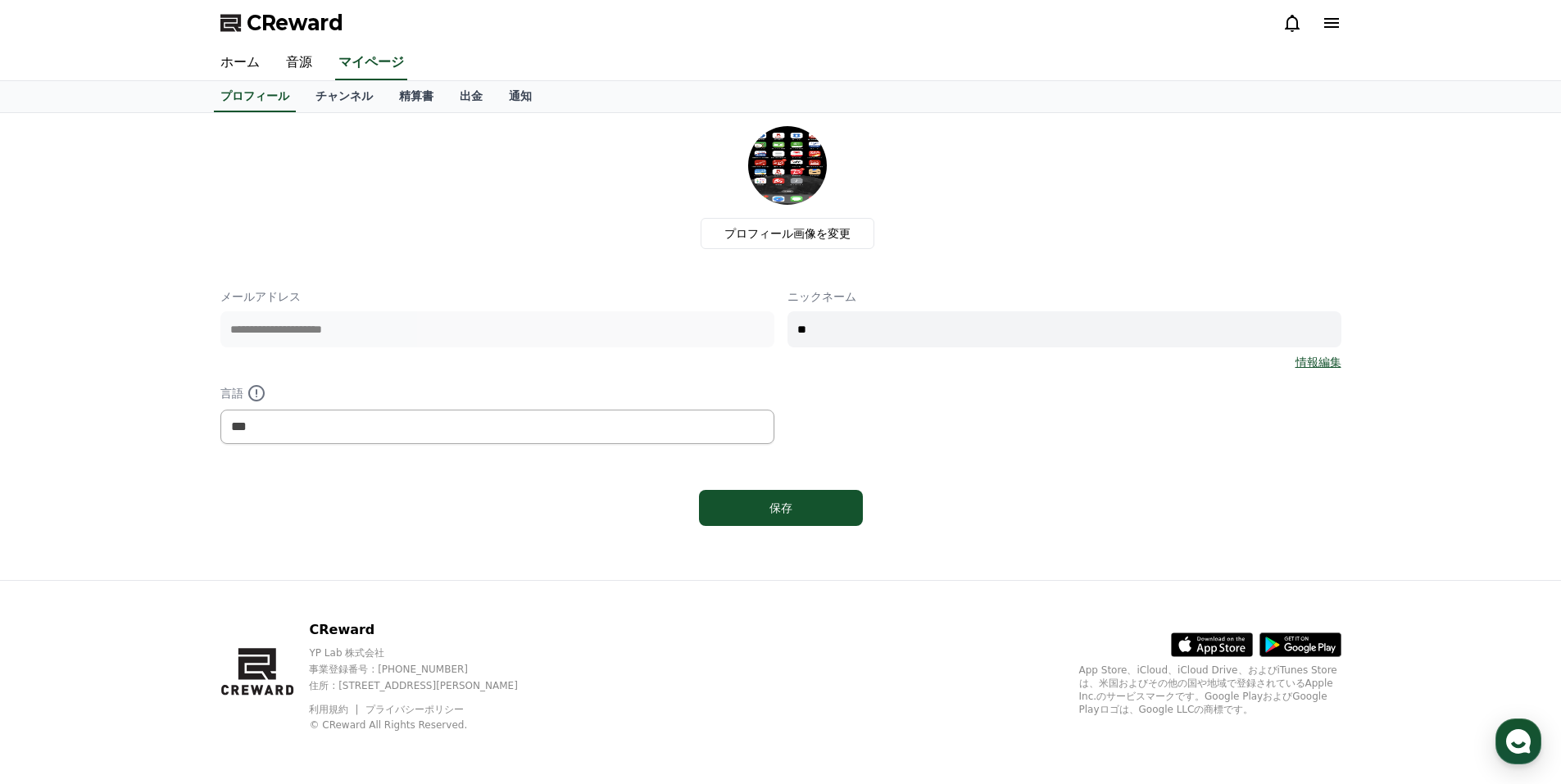
type input "*"
click at [813, 506] on div "保存" at bounding box center [780, 508] width 98 height 17
click at [810, 329] on input "text" at bounding box center [1065, 329] width 554 height 36
type input "**********"
click at [810, 500] on div "保存" at bounding box center [780, 508] width 98 height 17
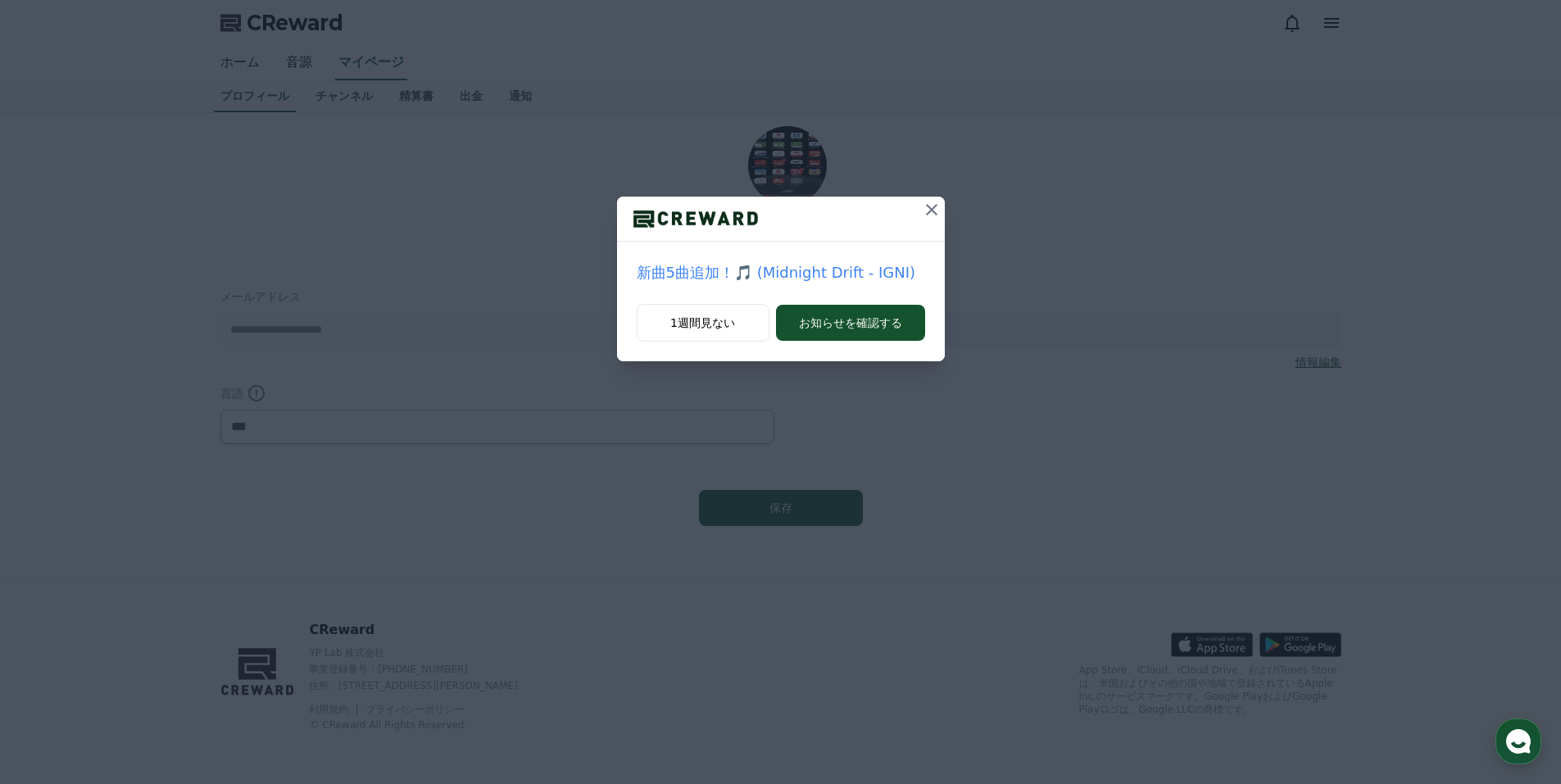
click at [927, 212] on icon at bounding box center [932, 209] width 19 height 19
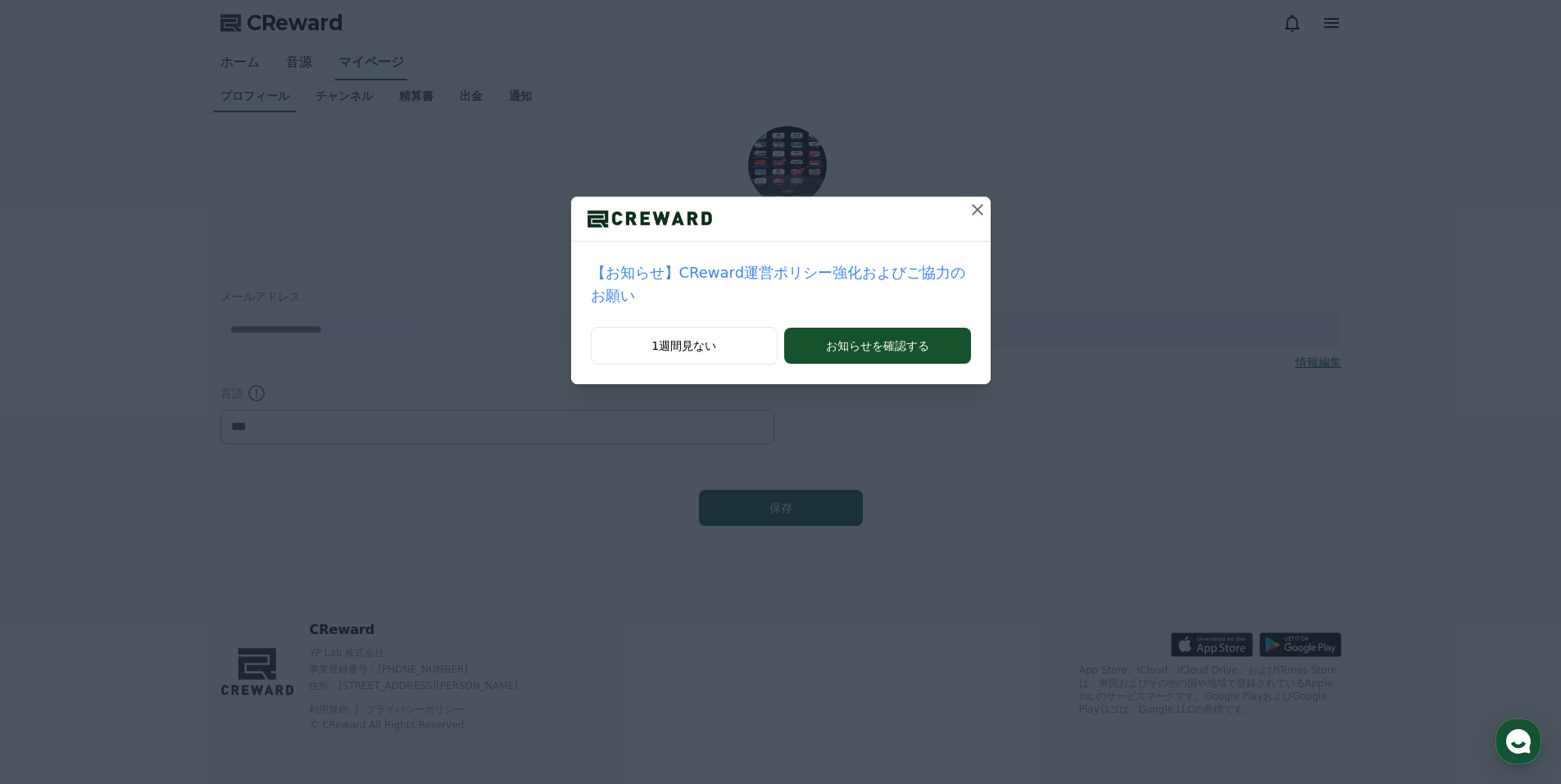
click at [972, 211] on icon at bounding box center [977, 209] width 11 height 11
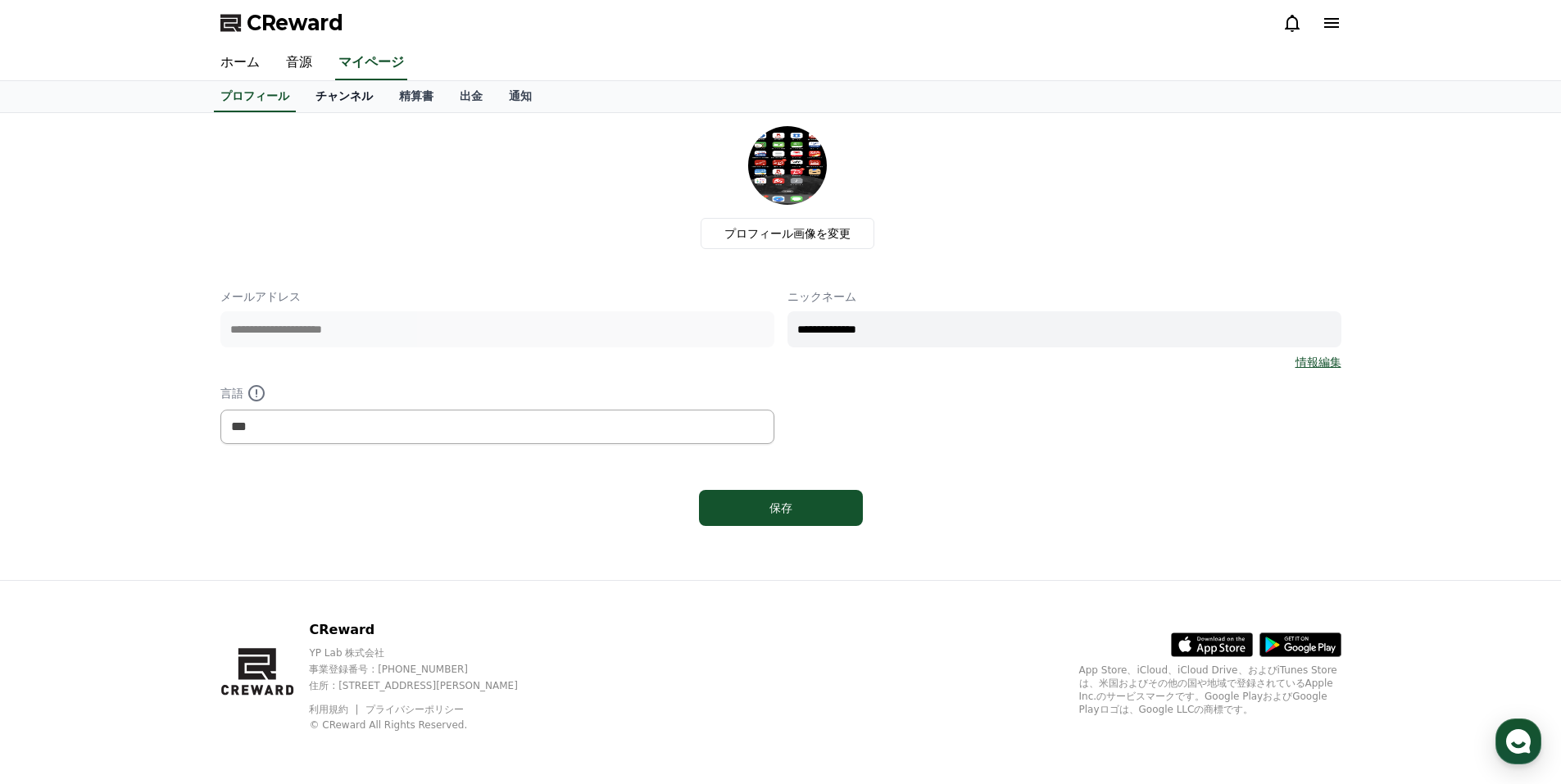
click at [327, 93] on link "チャンネル" at bounding box center [344, 96] width 84 height 31
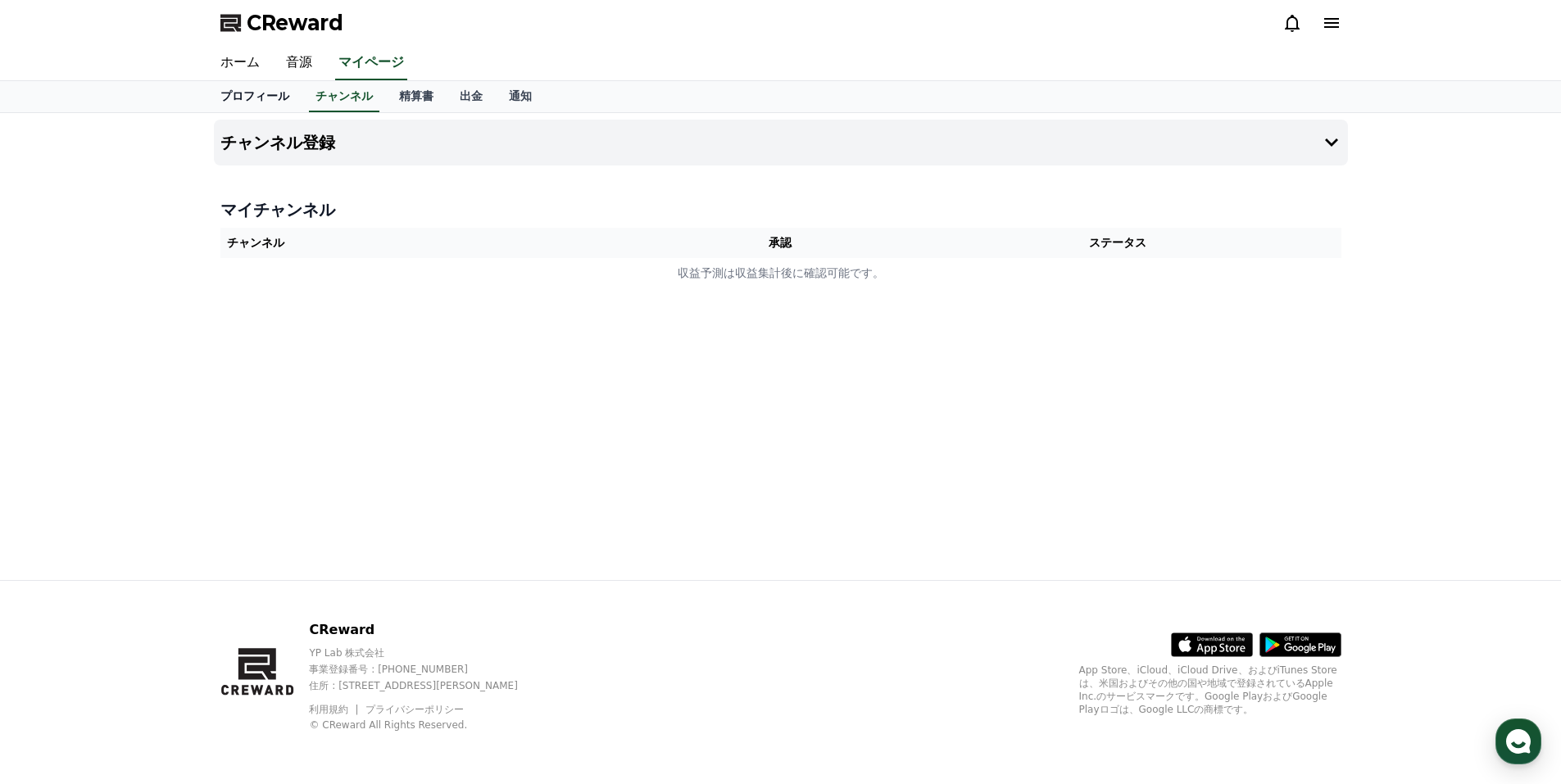
click at [247, 91] on link "プロフィール" at bounding box center [255, 96] width 95 height 31
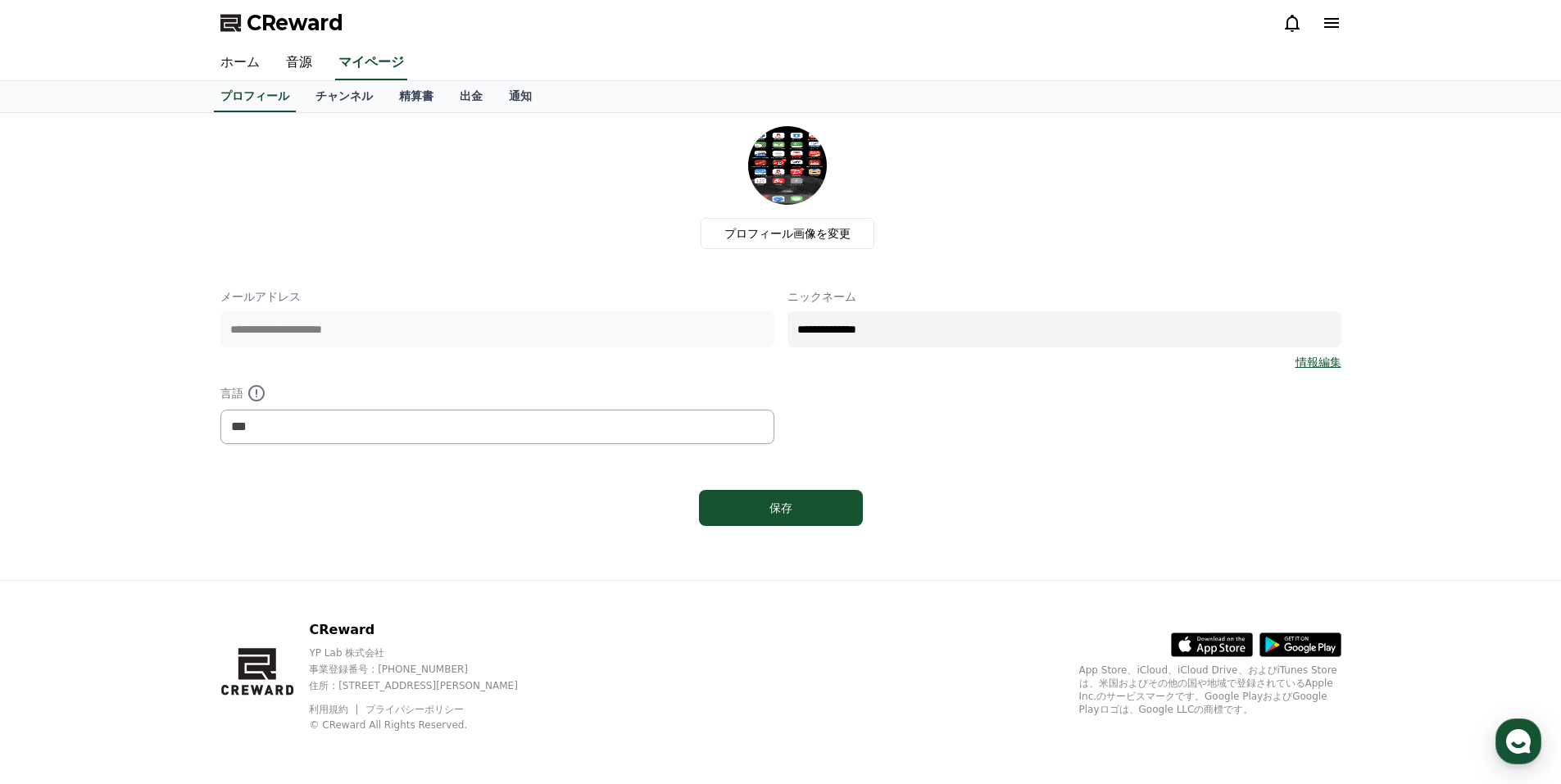
click at [232, 49] on link "ホーム" at bounding box center [240, 63] width 65 height 34
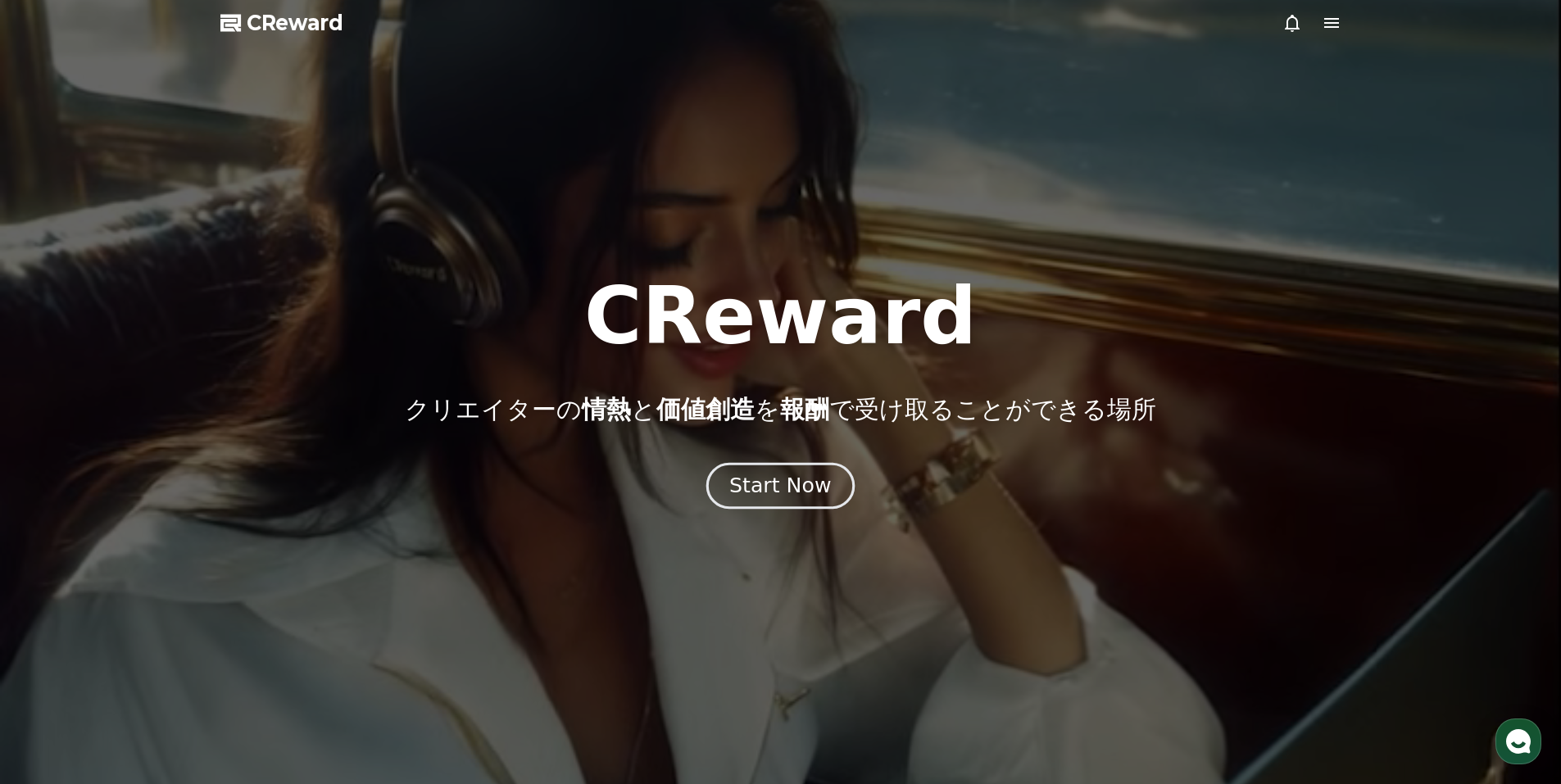
click at [761, 474] on div "Start Now" at bounding box center [780, 486] width 102 height 28
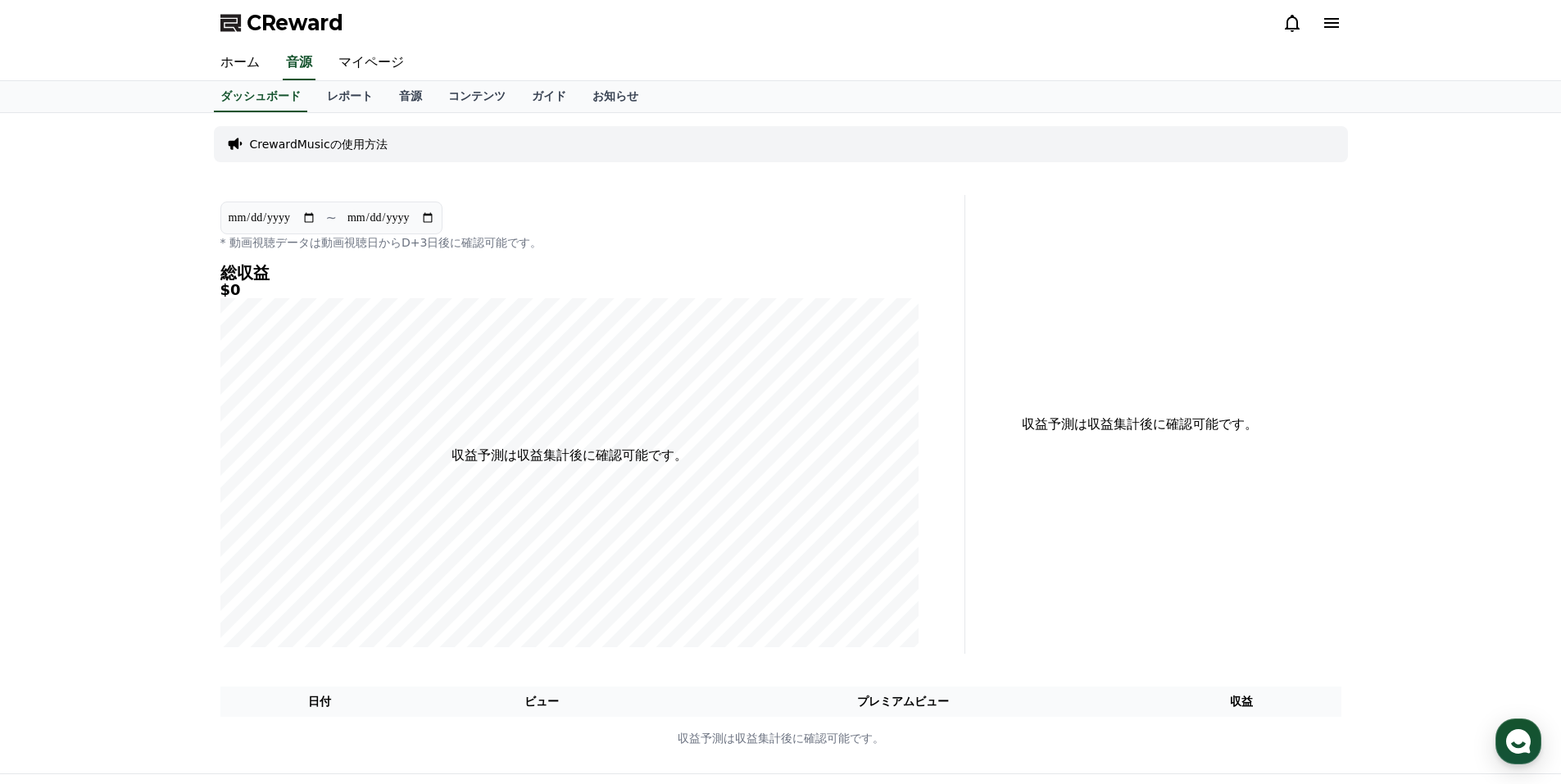
click at [338, 146] on p "CrewardMusicの使用方法" at bounding box center [319, 144] width 138 height 17
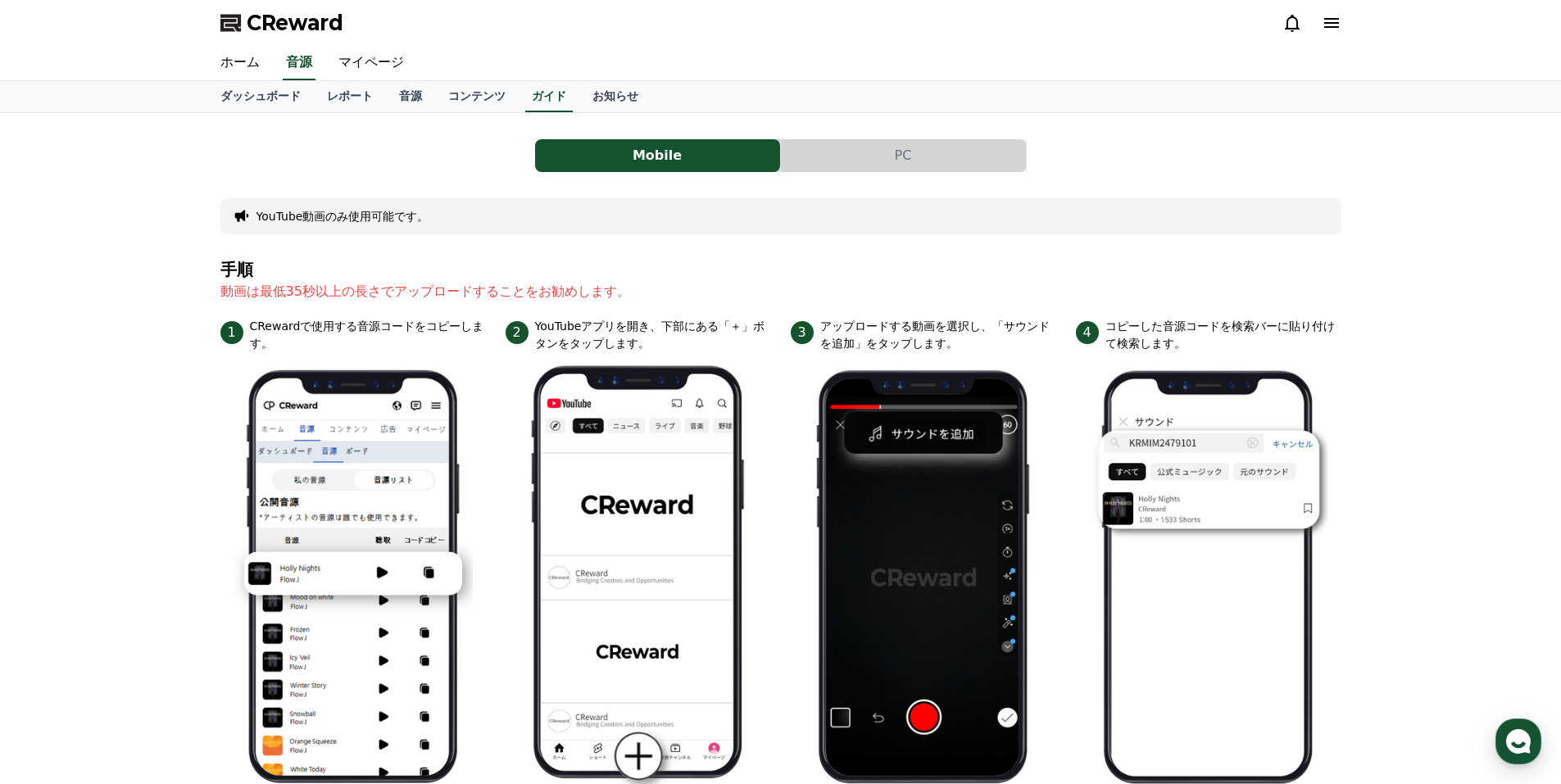
click at [859, 141] on button "PC" at bounding box center [903, 155] width 245 height 33
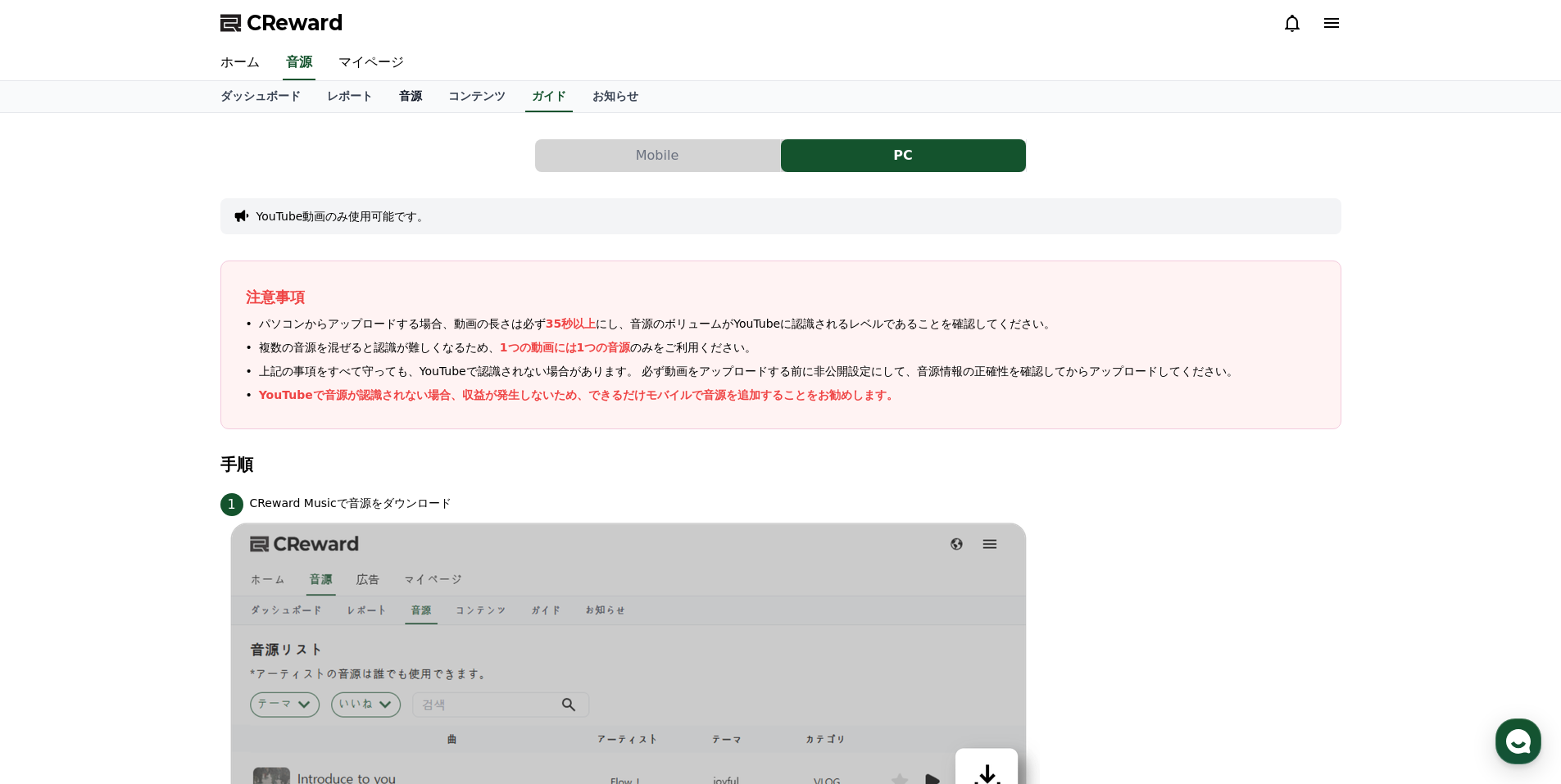
click at [386, 94] on link "音源" at bounding box center [411, 96] width 49 height 31
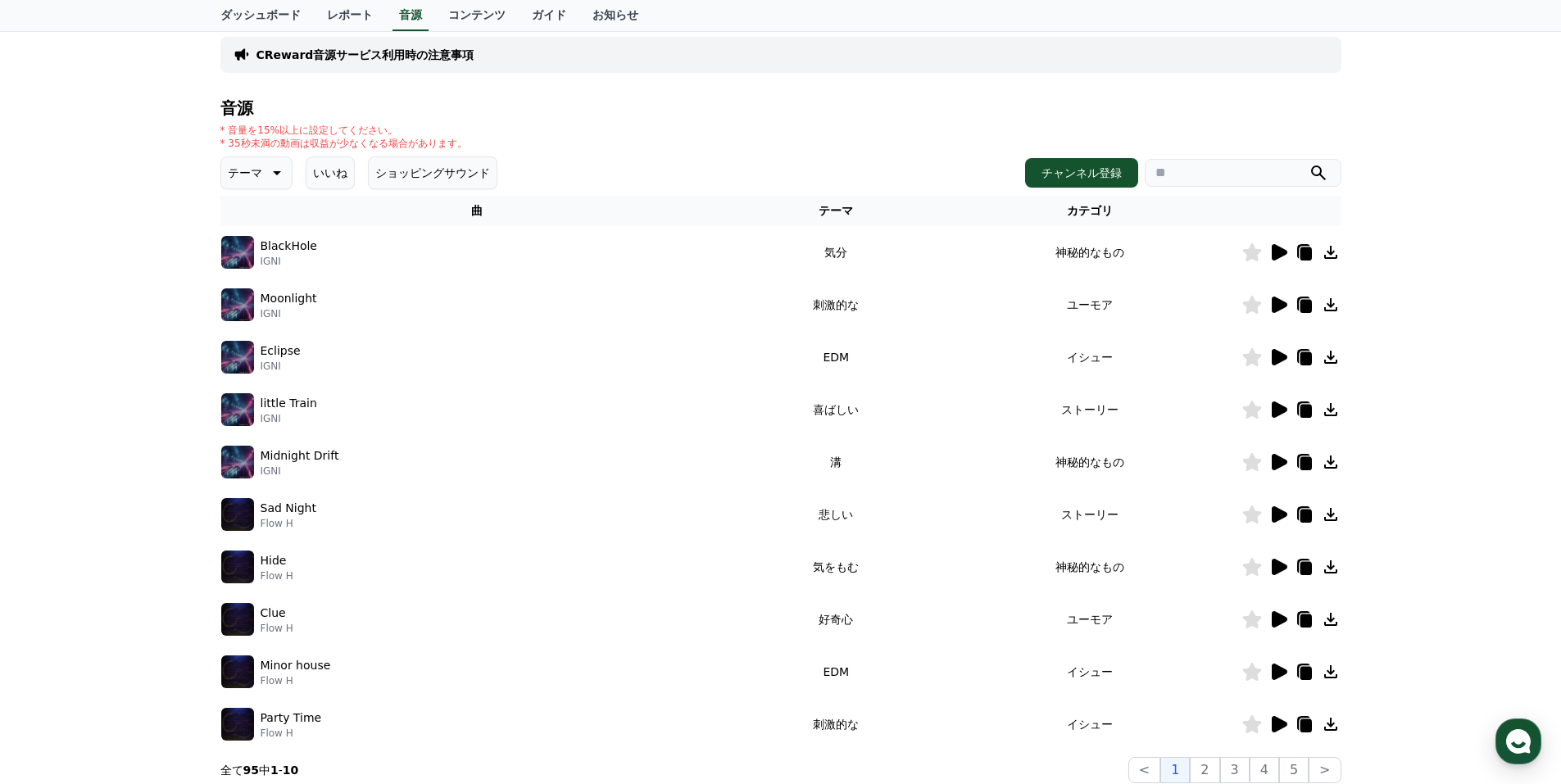
scroll to position [219, 0]
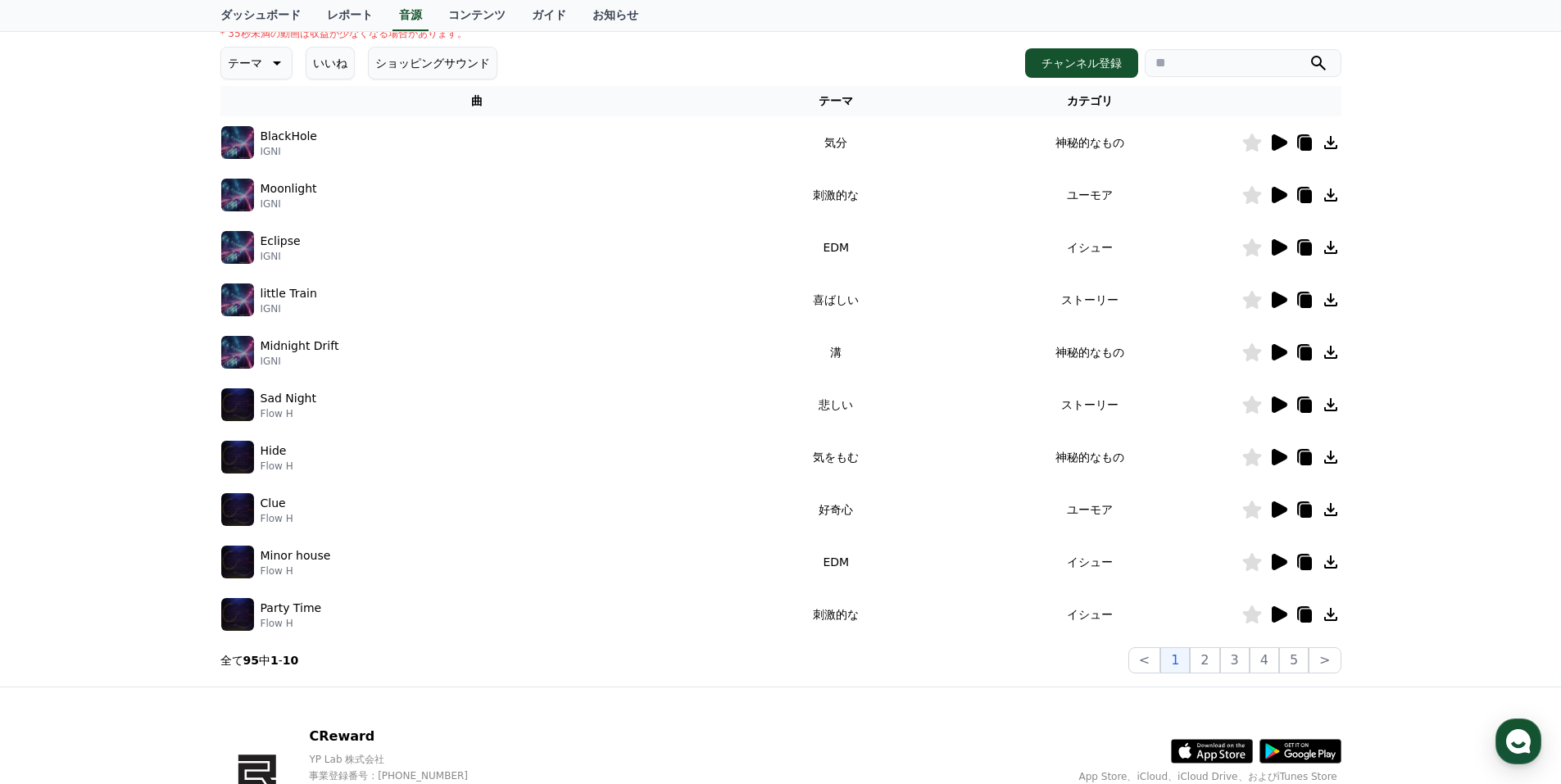
click at [1284, 503] on icon at bounding box center [1278, 509] width 19 height 19
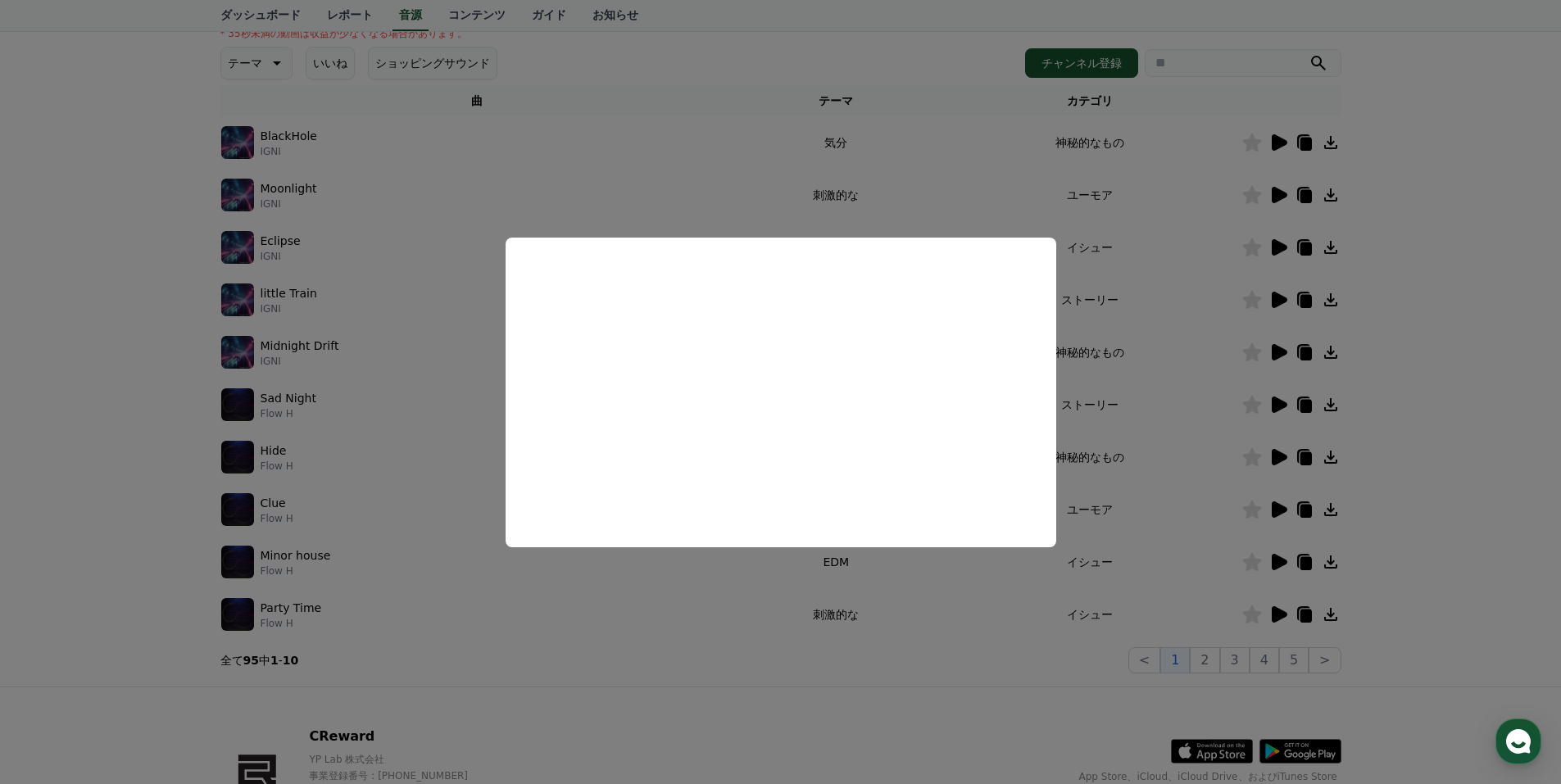
click at [398, 368] on button "close modal" at bounding box center [780, 392] width 1561 height 784
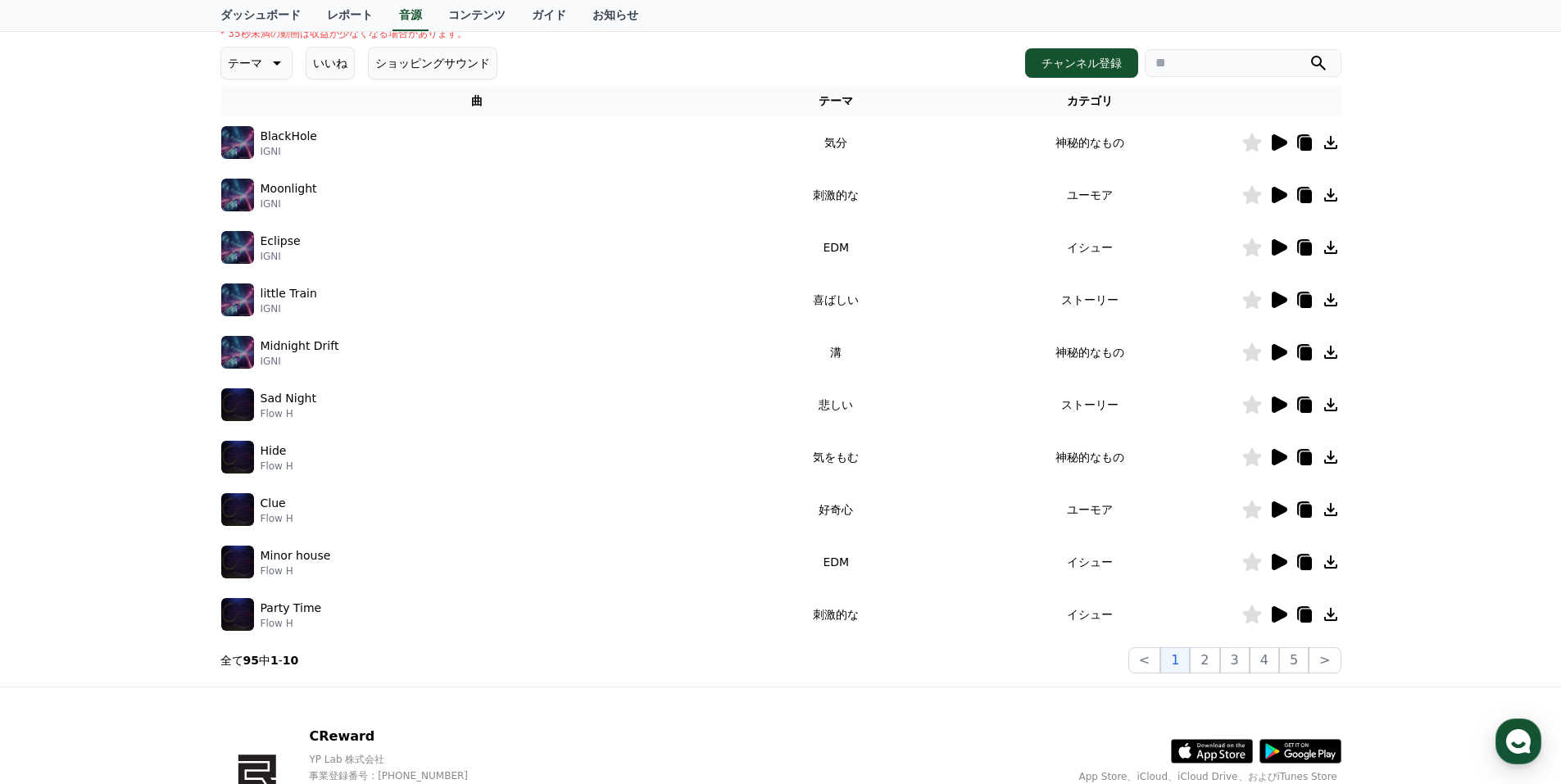
scroll to position [325, 0]
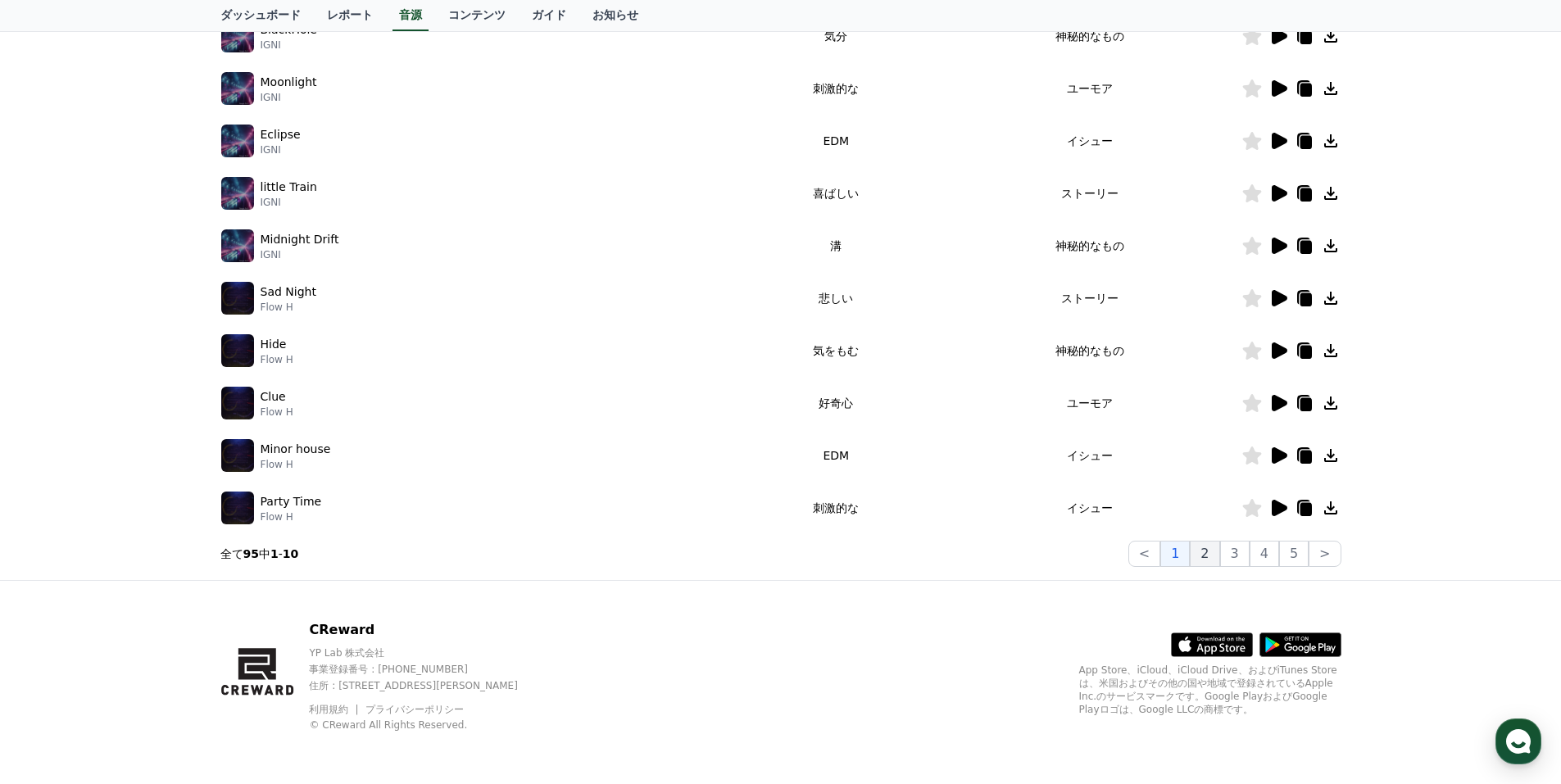
click at [1206, 555] on button "2" at bounding box center [1204, 554] width 29 height 26
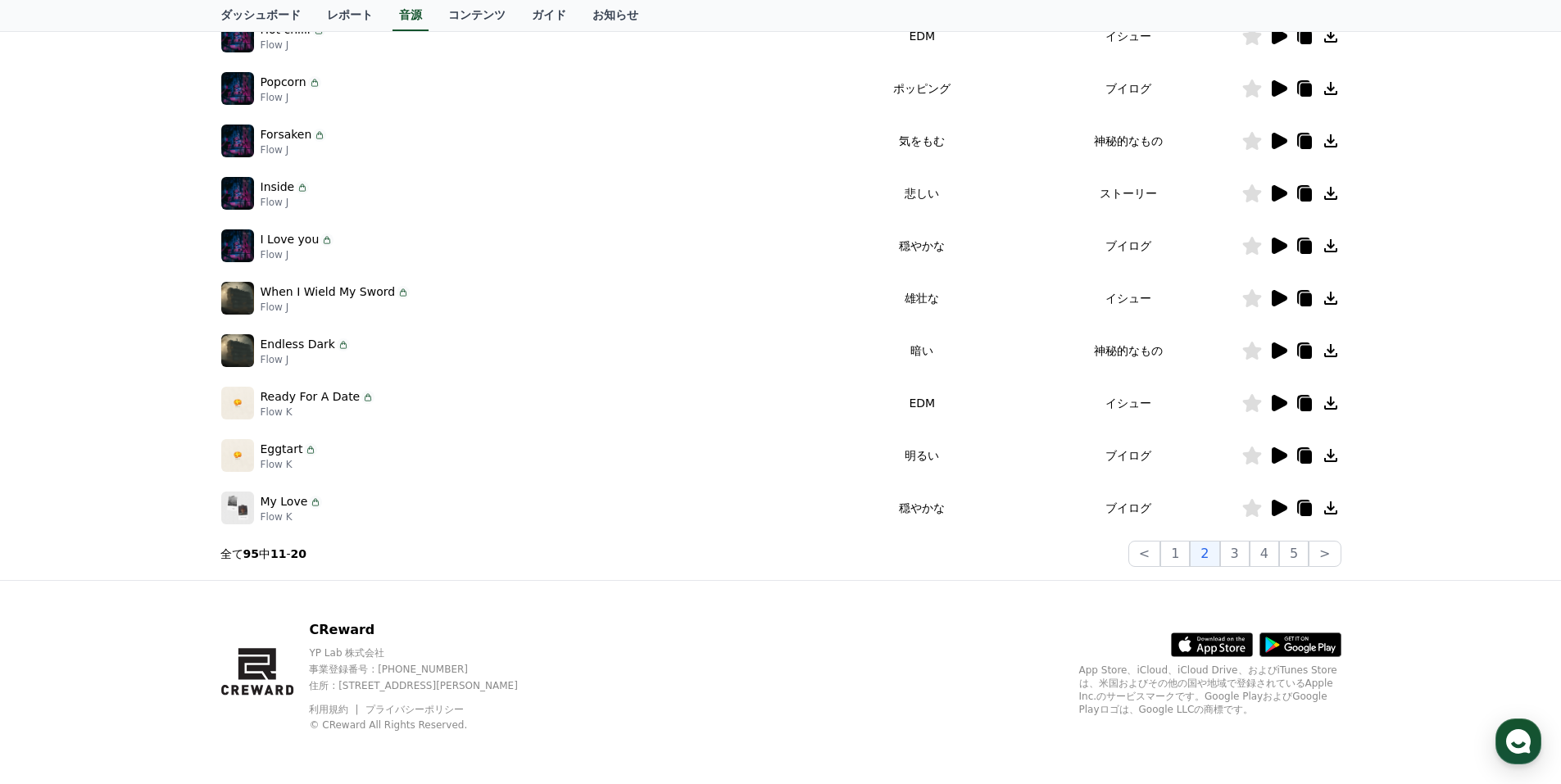
click at [1277, 450] on icon at bounding box center [1280, 456] width 16 height 17
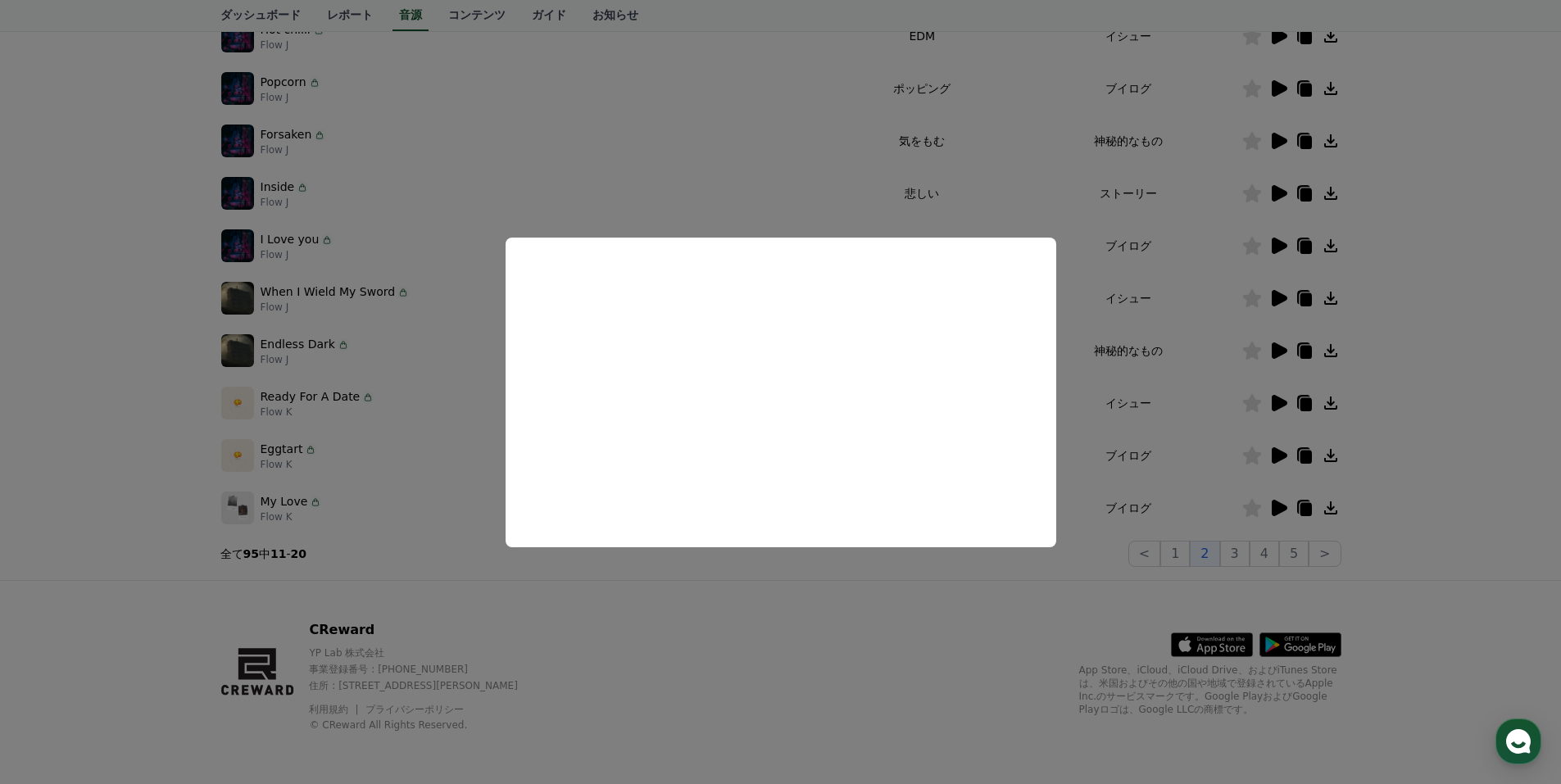
click at [1077, 380] on button "close modal" at bounding box center [780, 392] width 1561 height 784
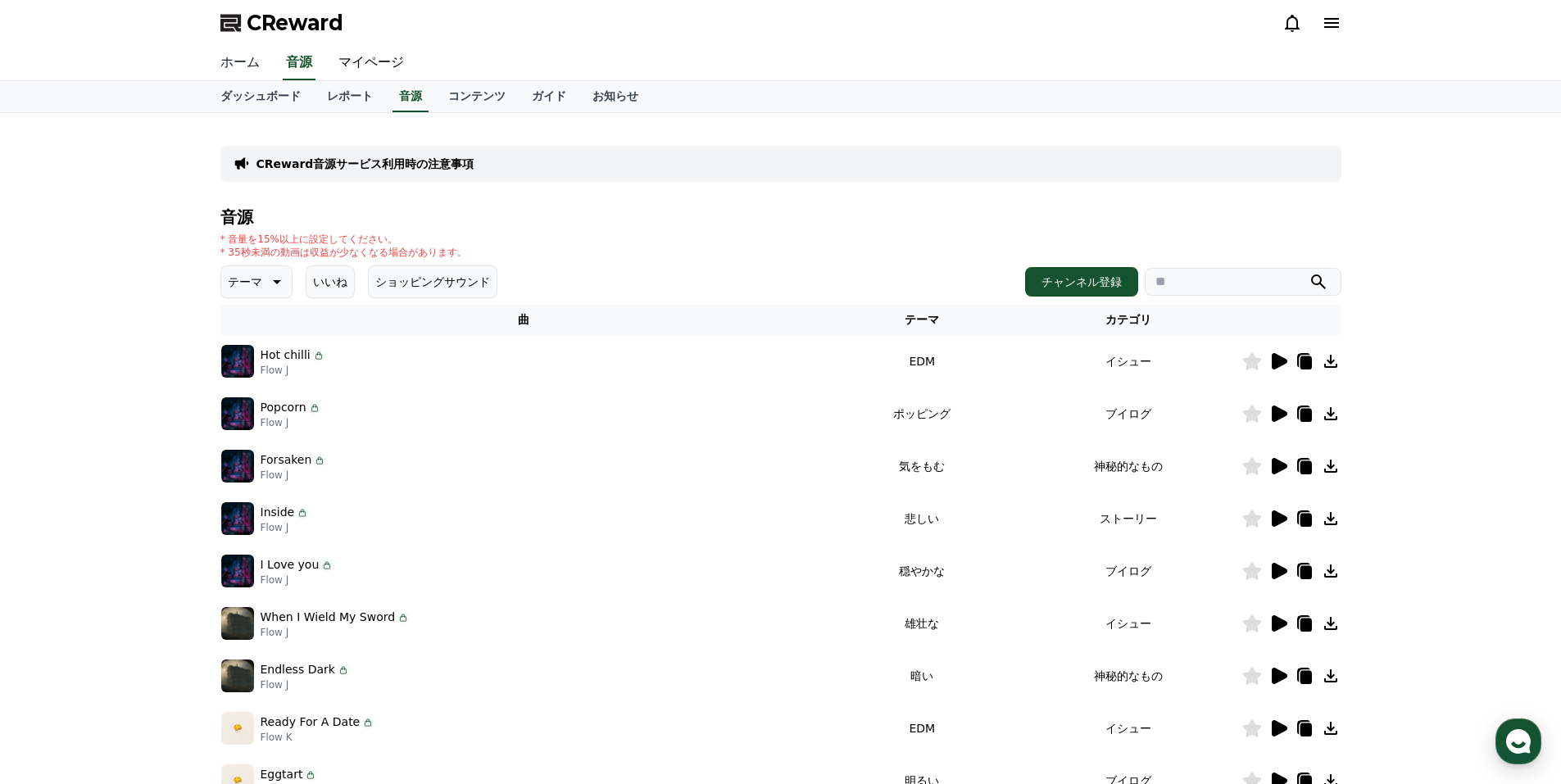
click at [240, 59] on link "ホーム" at bounding box center [240, 63] width 65 height 34
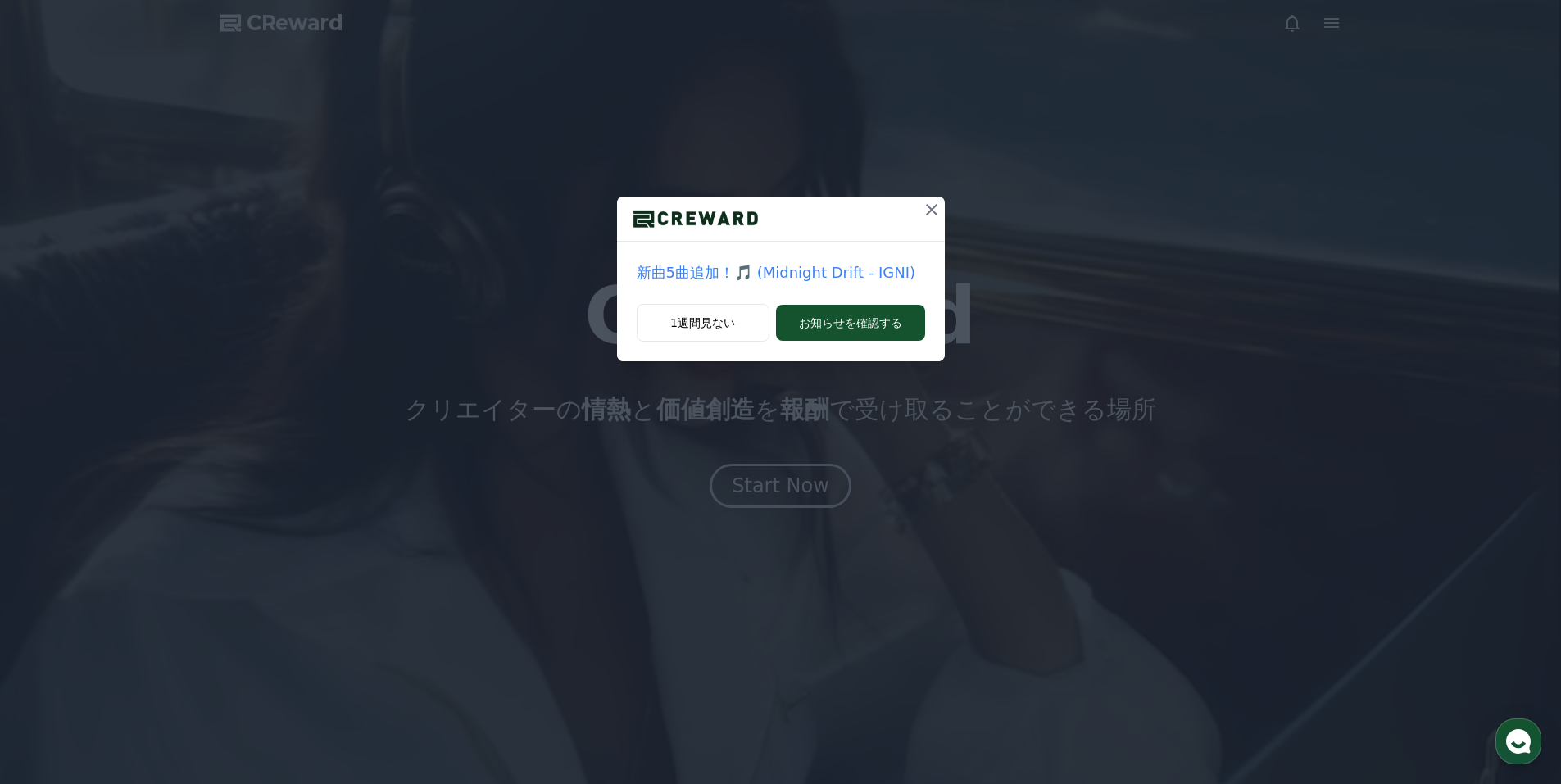
click at [929, 209] on icon at bounding box center [932, 209] width 19 height 19
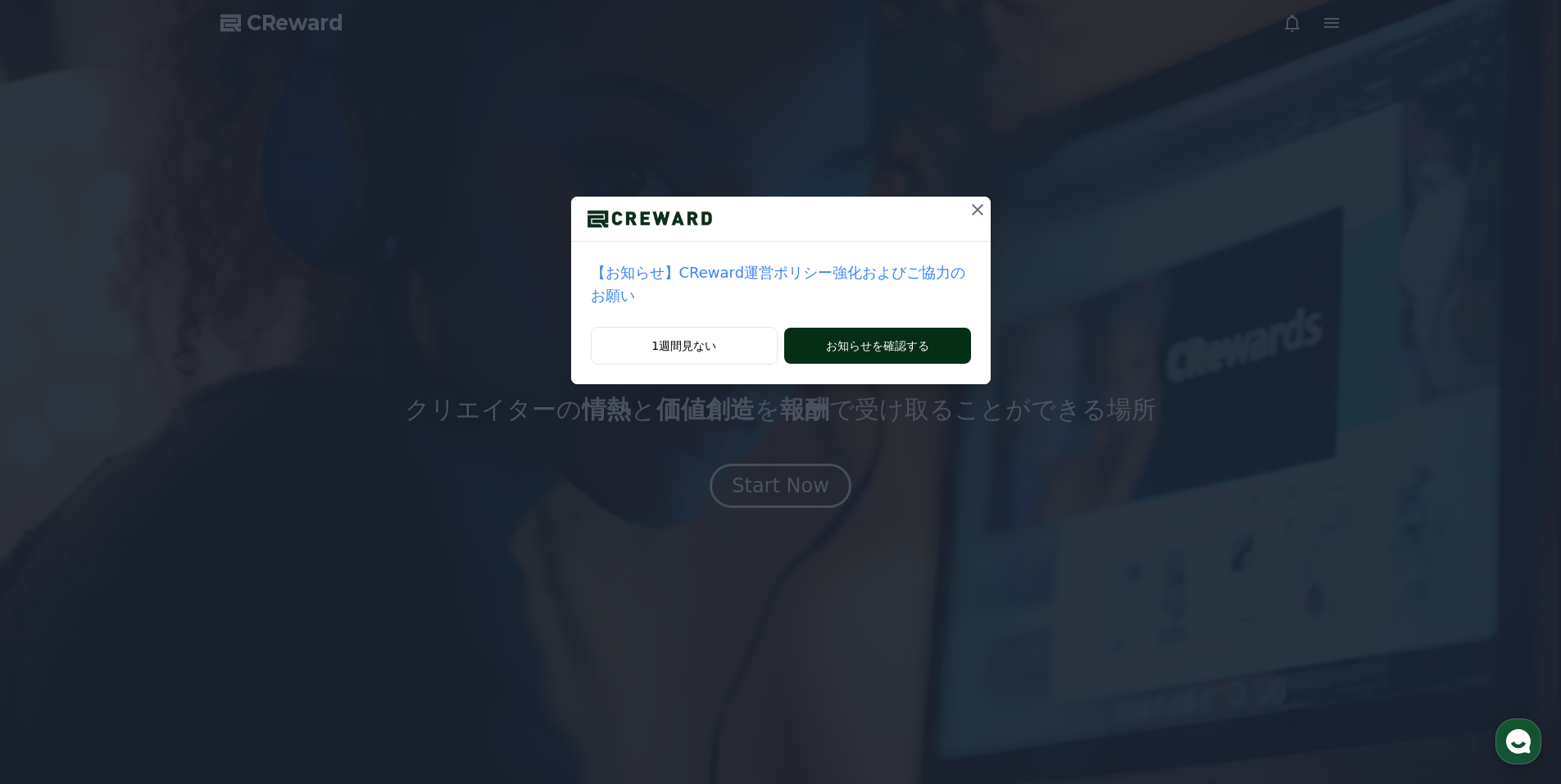
click at [906, 328] on button "お知らせを確認する" at bounding box center [877, 345] width 186 height 36
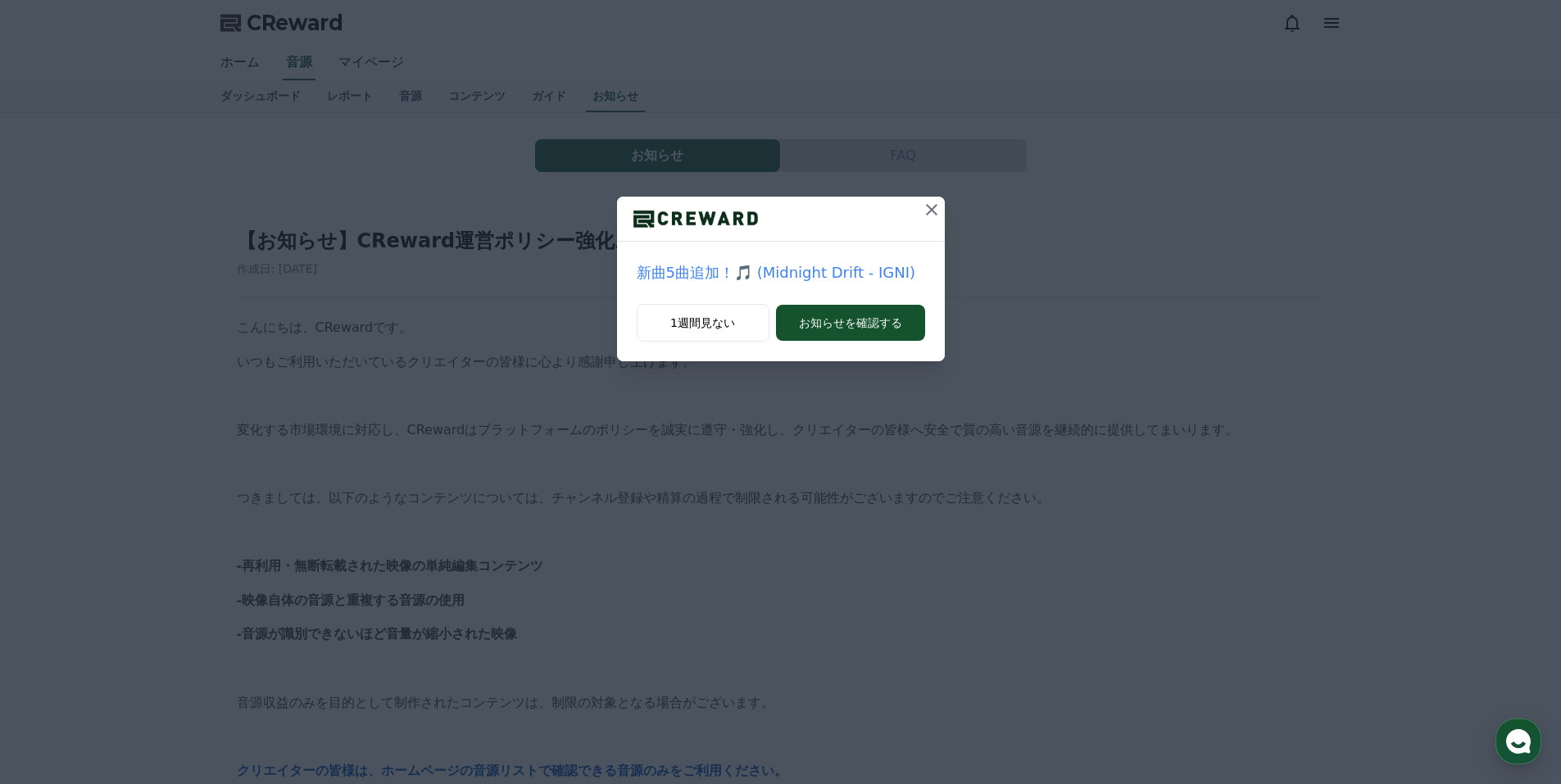
click at [932, 211] on icon at bounding box center [932, 209] width 19 height 19
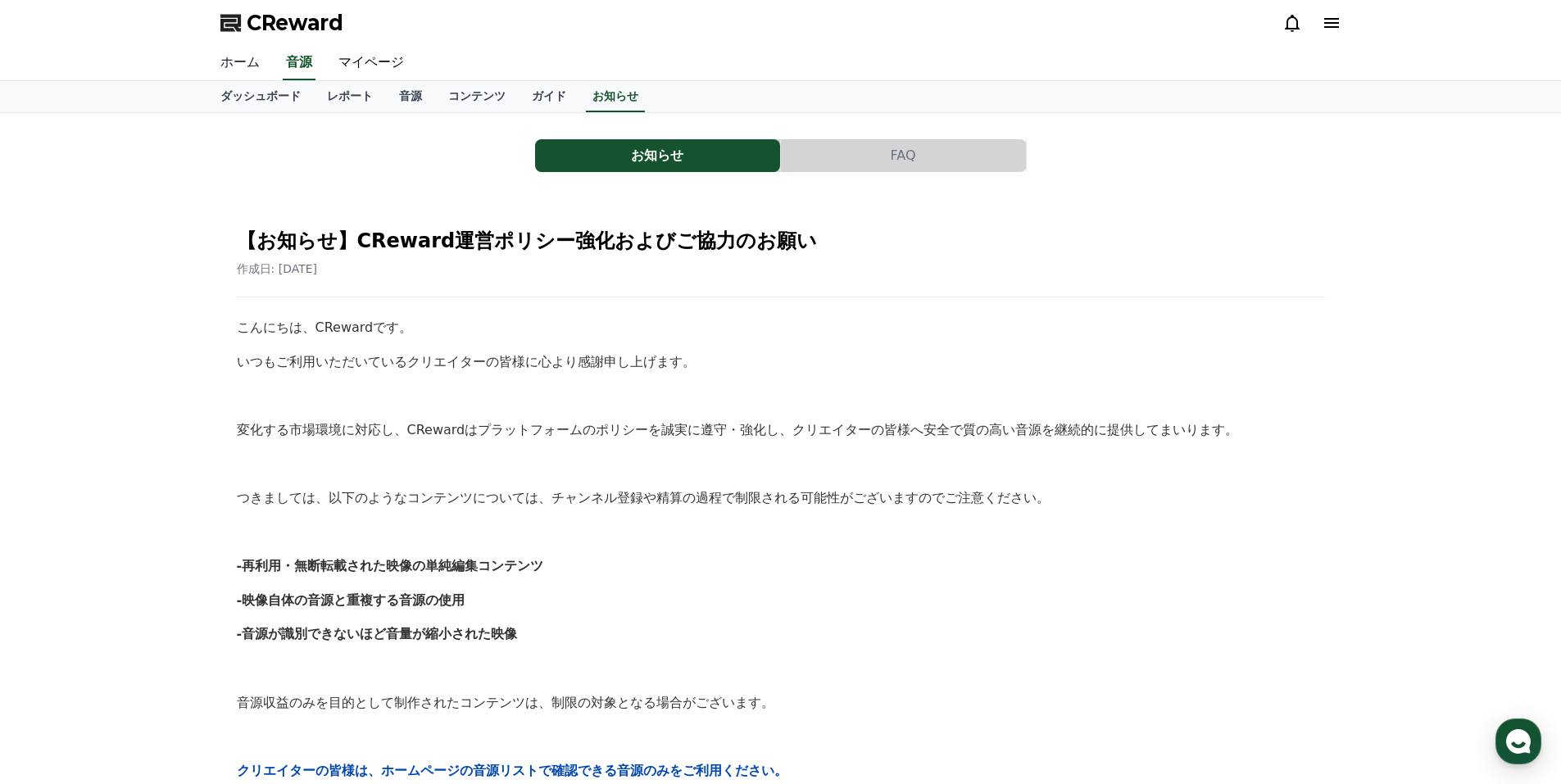
click at [240, 58] on link "ホーム" at bounding box center [240, 63] width 65 height 34
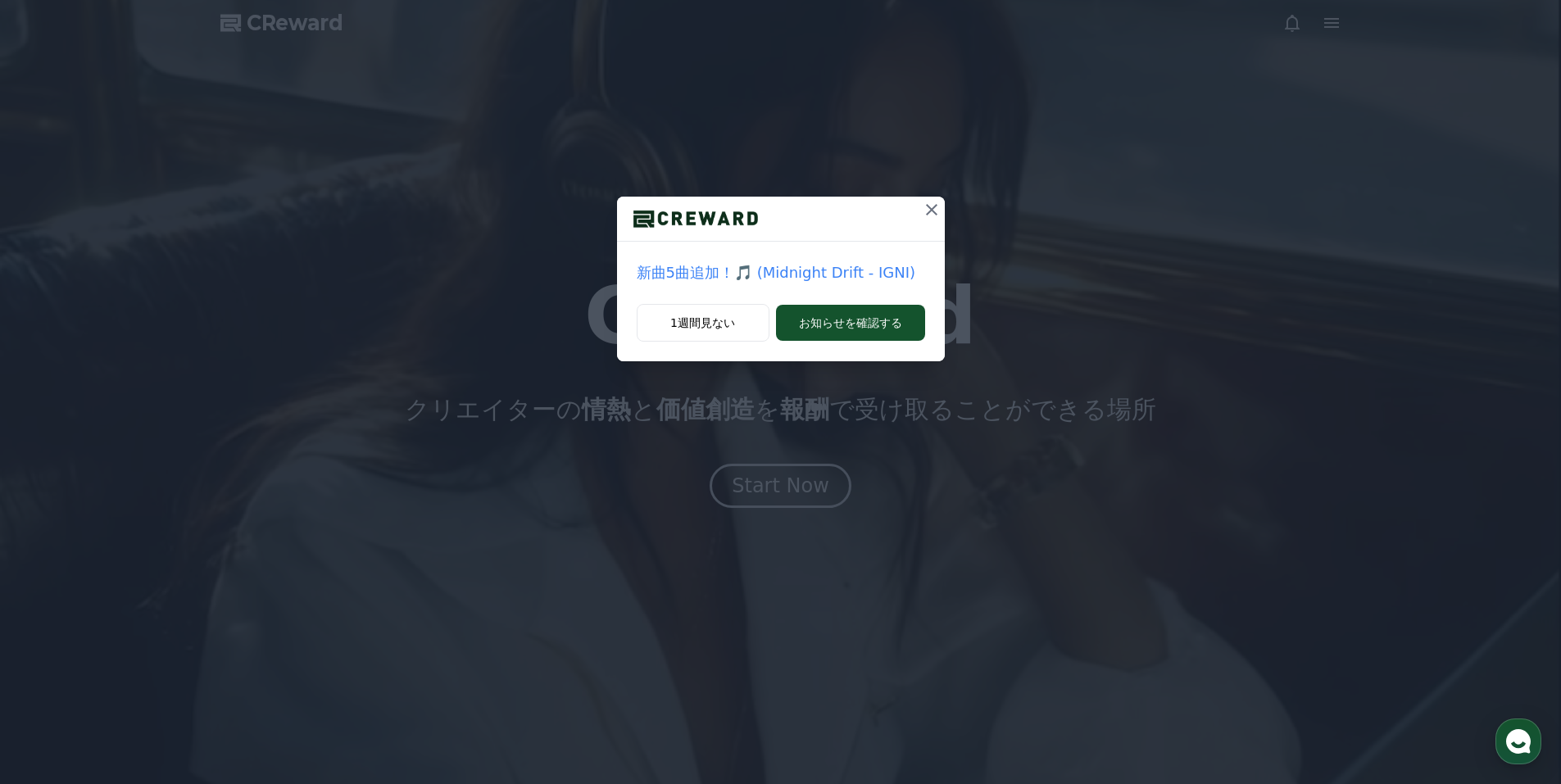
click at [929, 205] on icon at bounding box center [932, 209] width 19 height 19
